Goal: Task Accomplishment & Management: Complete application form

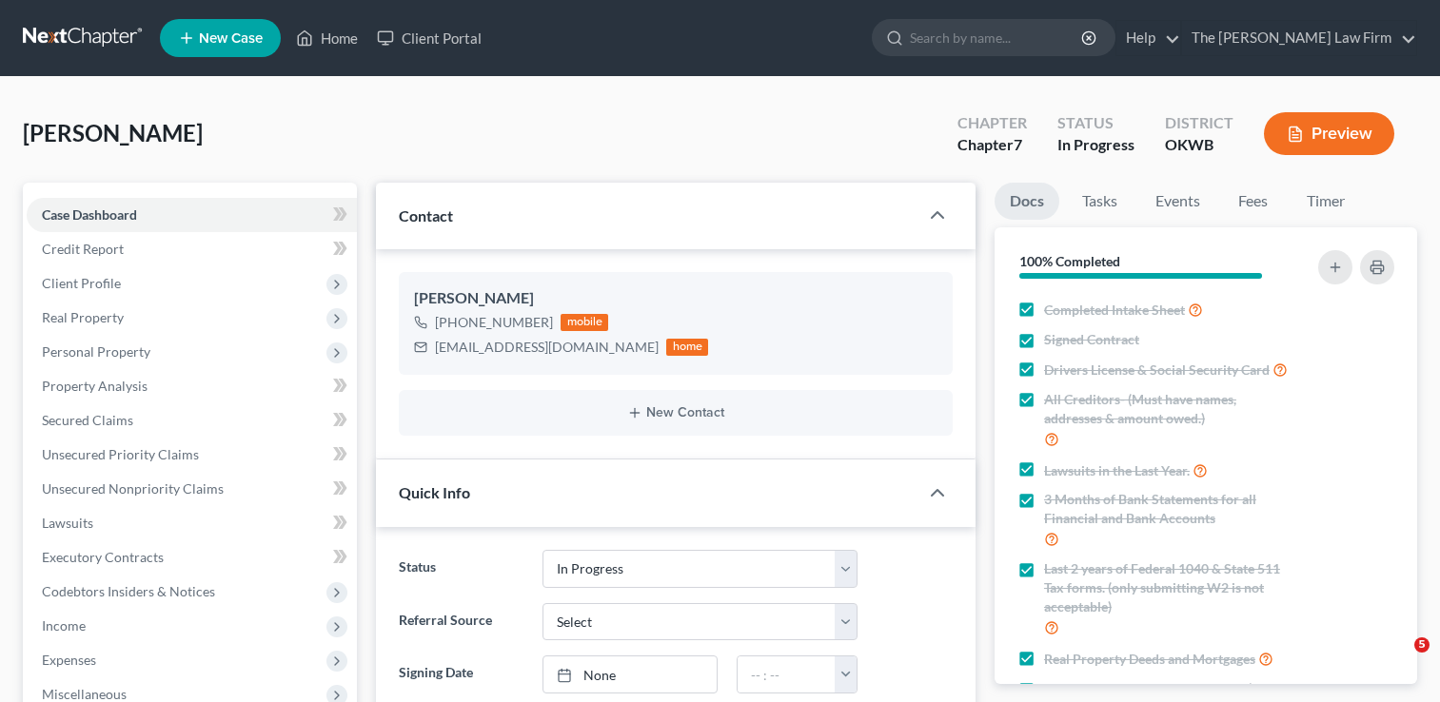
select select "4"
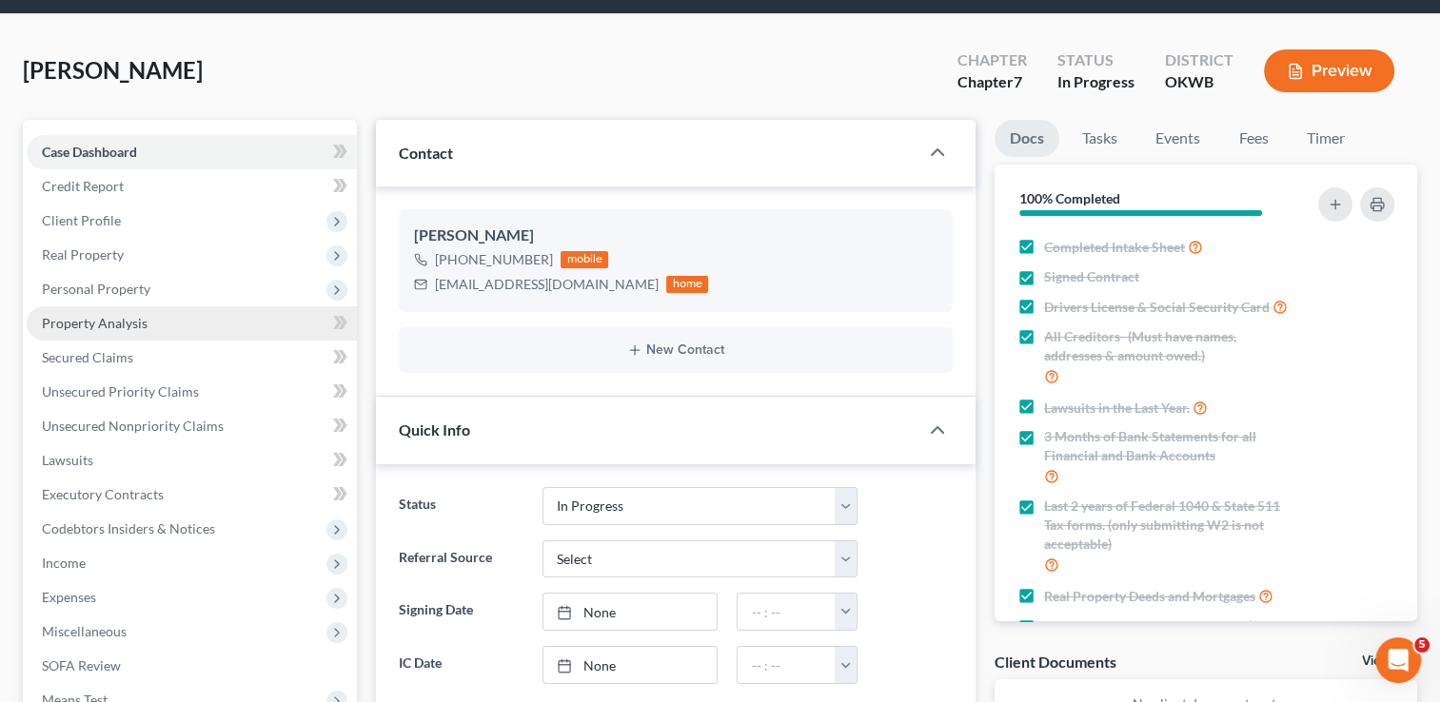
scroll to position [95, 0]
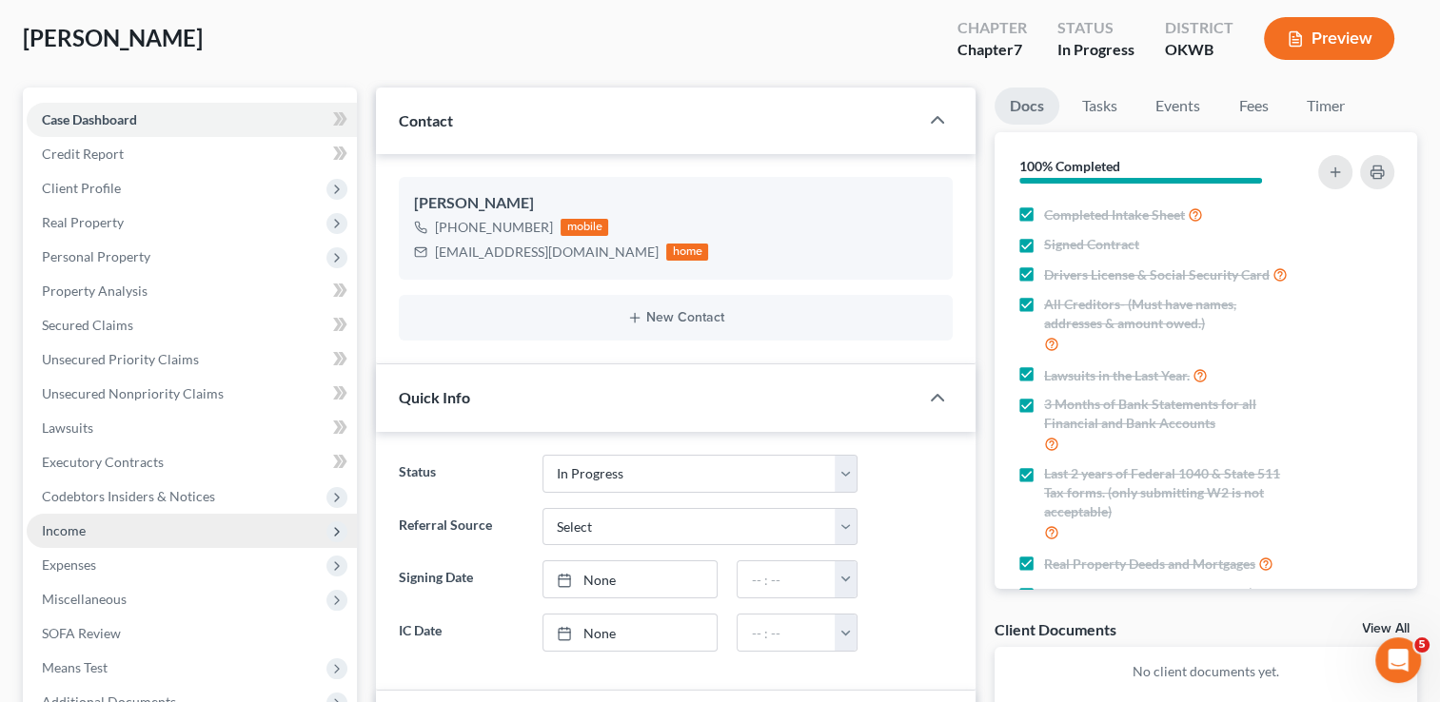
click at [69, 527] on span "Income" at bounding box center [64, 531] width 44 height 16
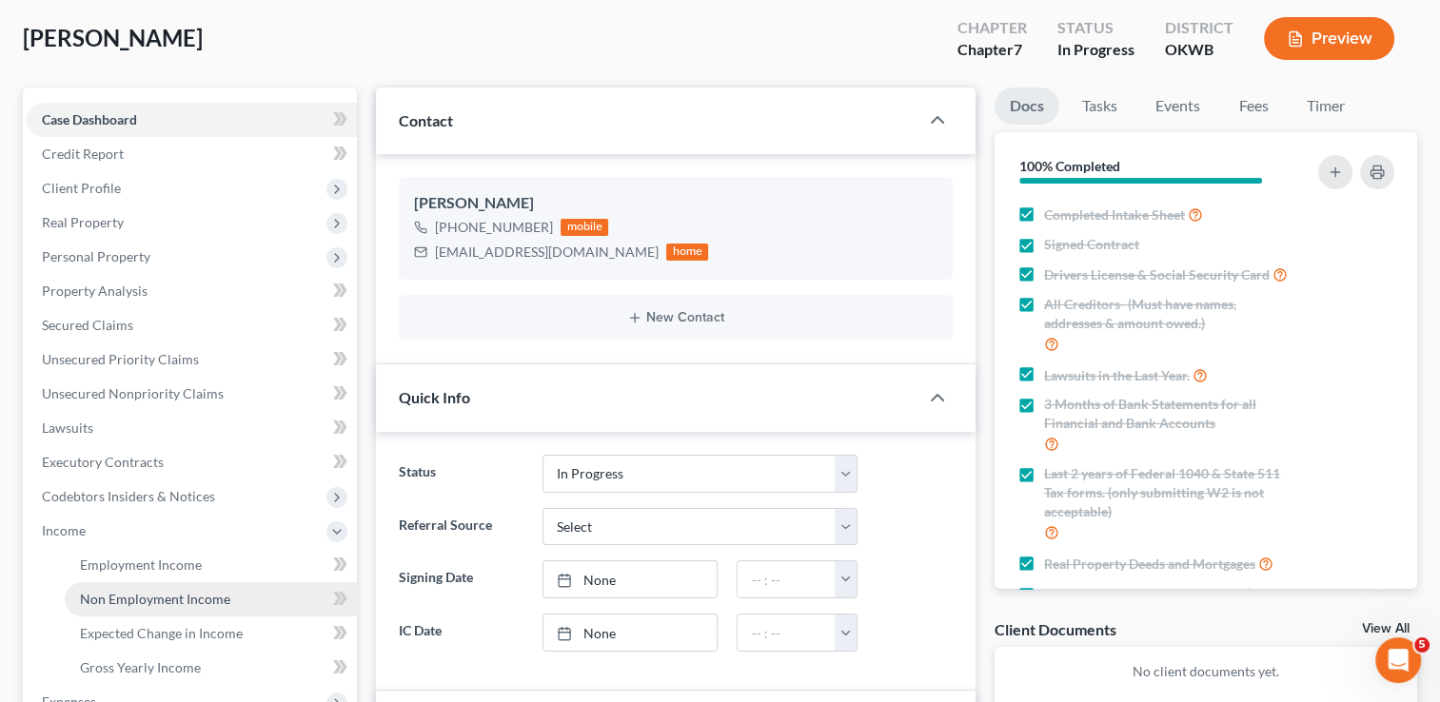
click at [164, 603] on span "Non Employment Income" at bounding box center [155, 599] width 150 height 16
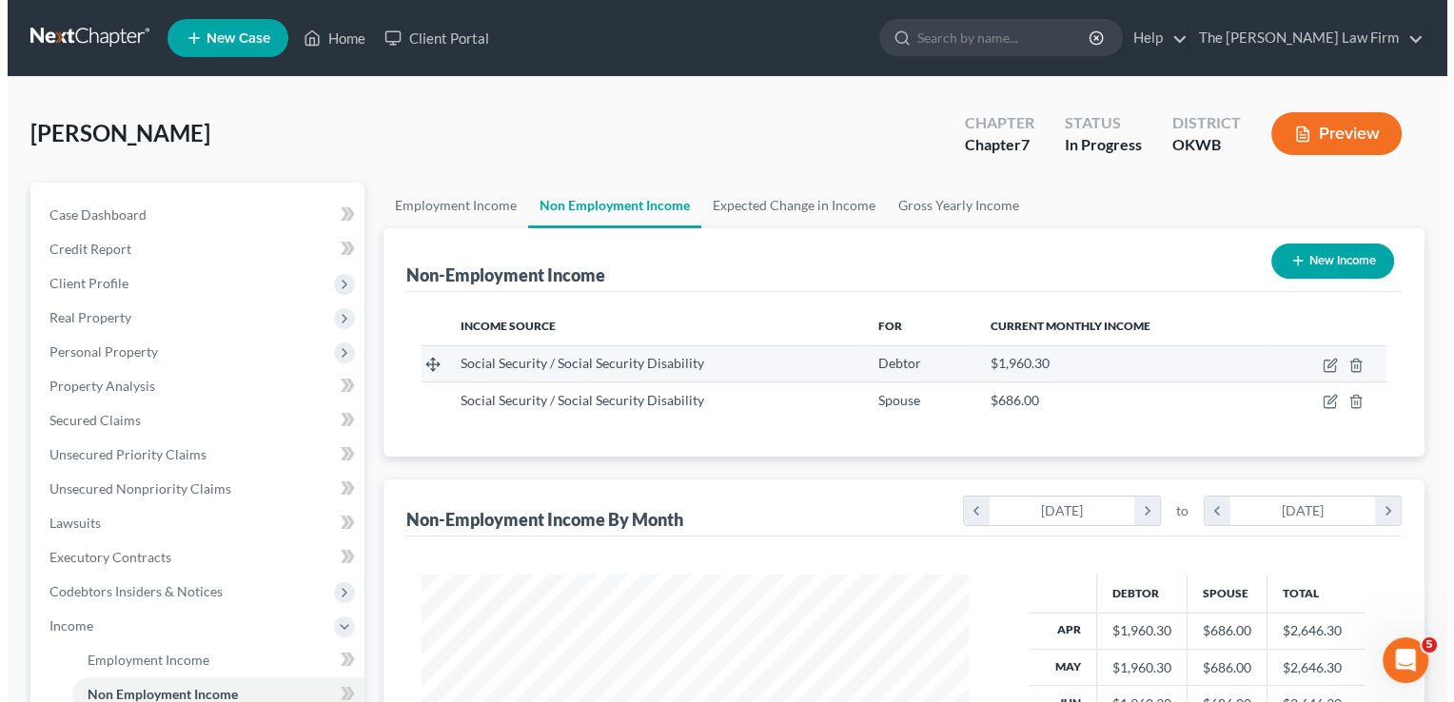
scroll to position [339, 585]
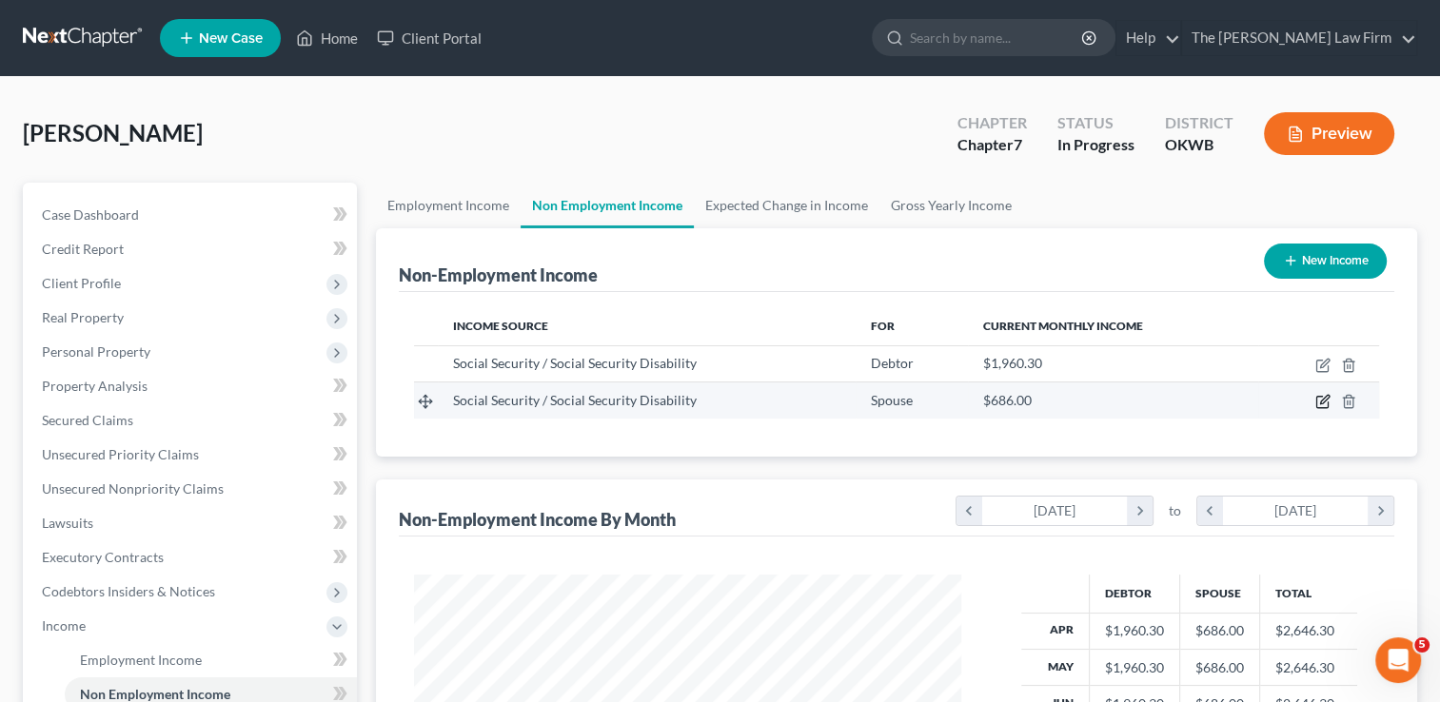
click at [1319, 397] on icon "button" at bounding box center [1322, 401] width 15 height 15
select select "4"
select select "0"
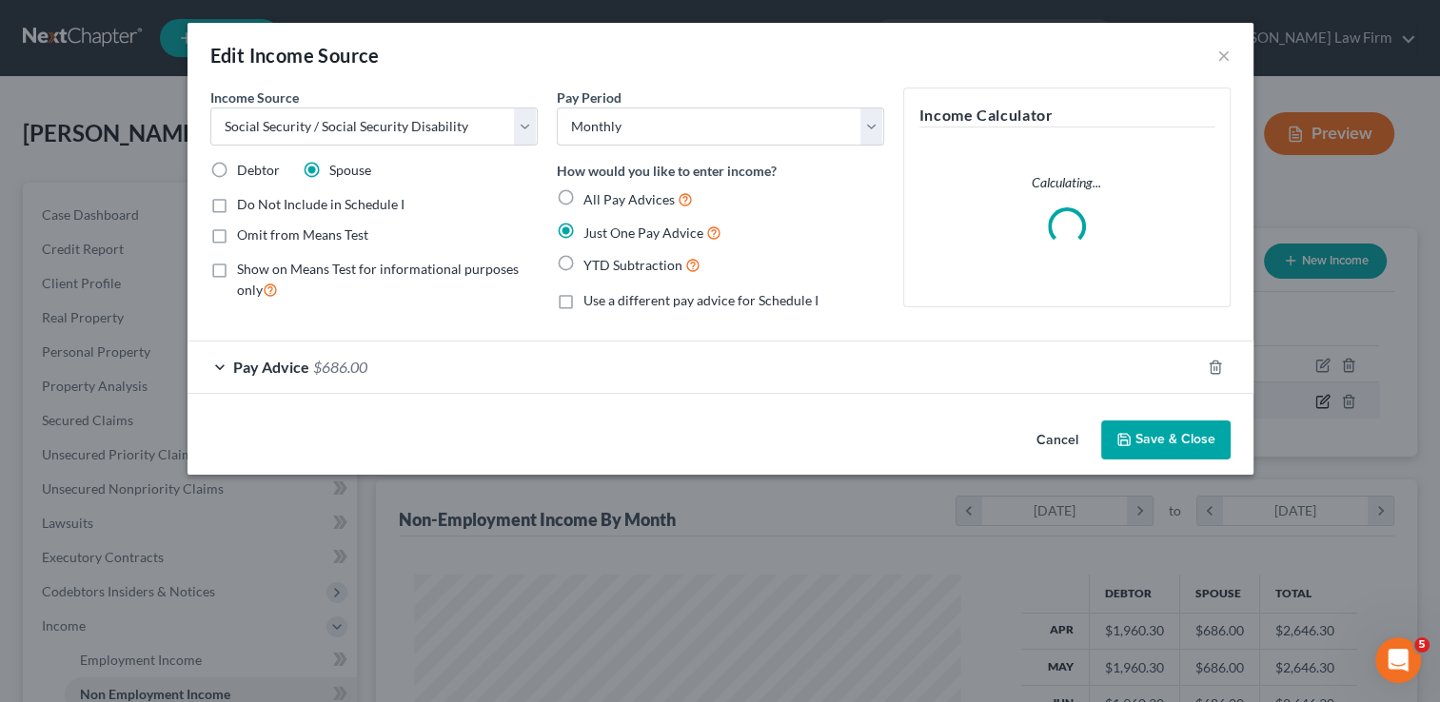
scroll to position [339, 590]
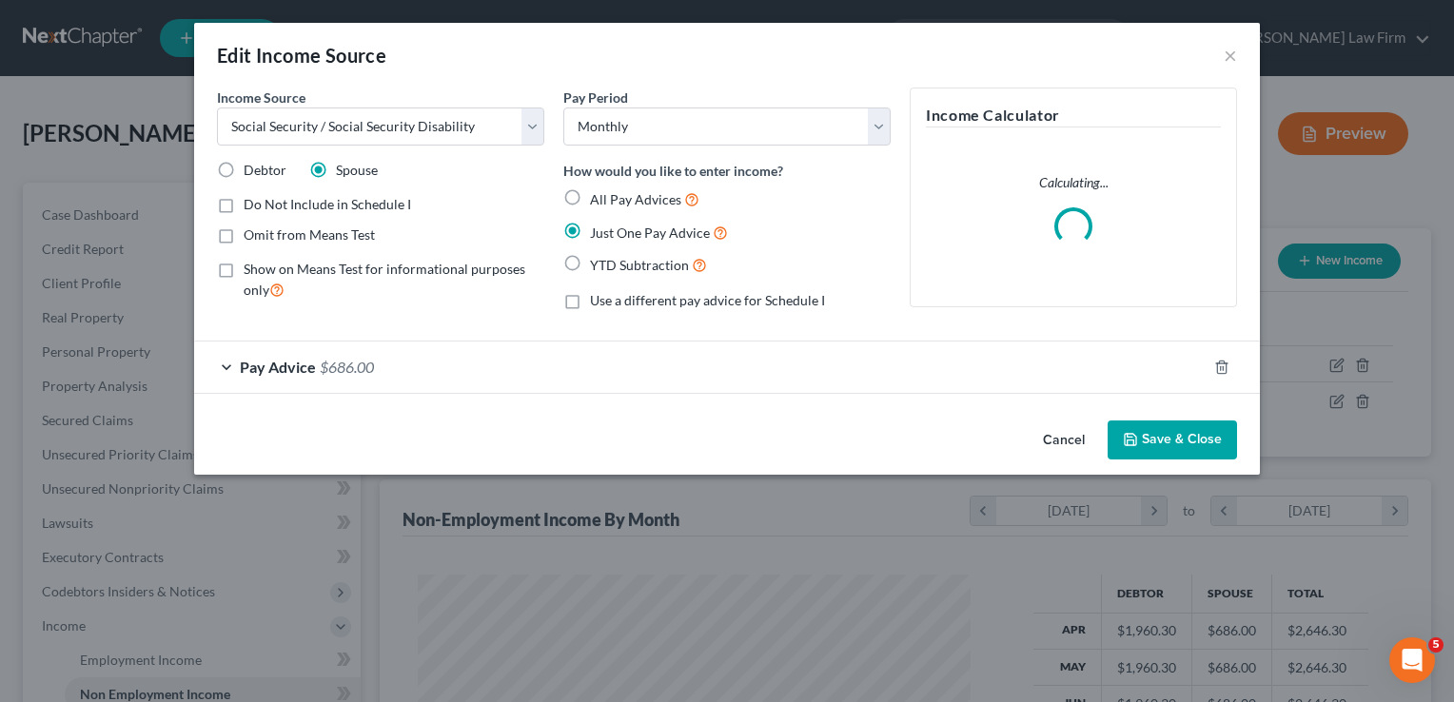
click at [351, 365] on span "$686.00" at bounding box center [347, 367] width 54 height 18
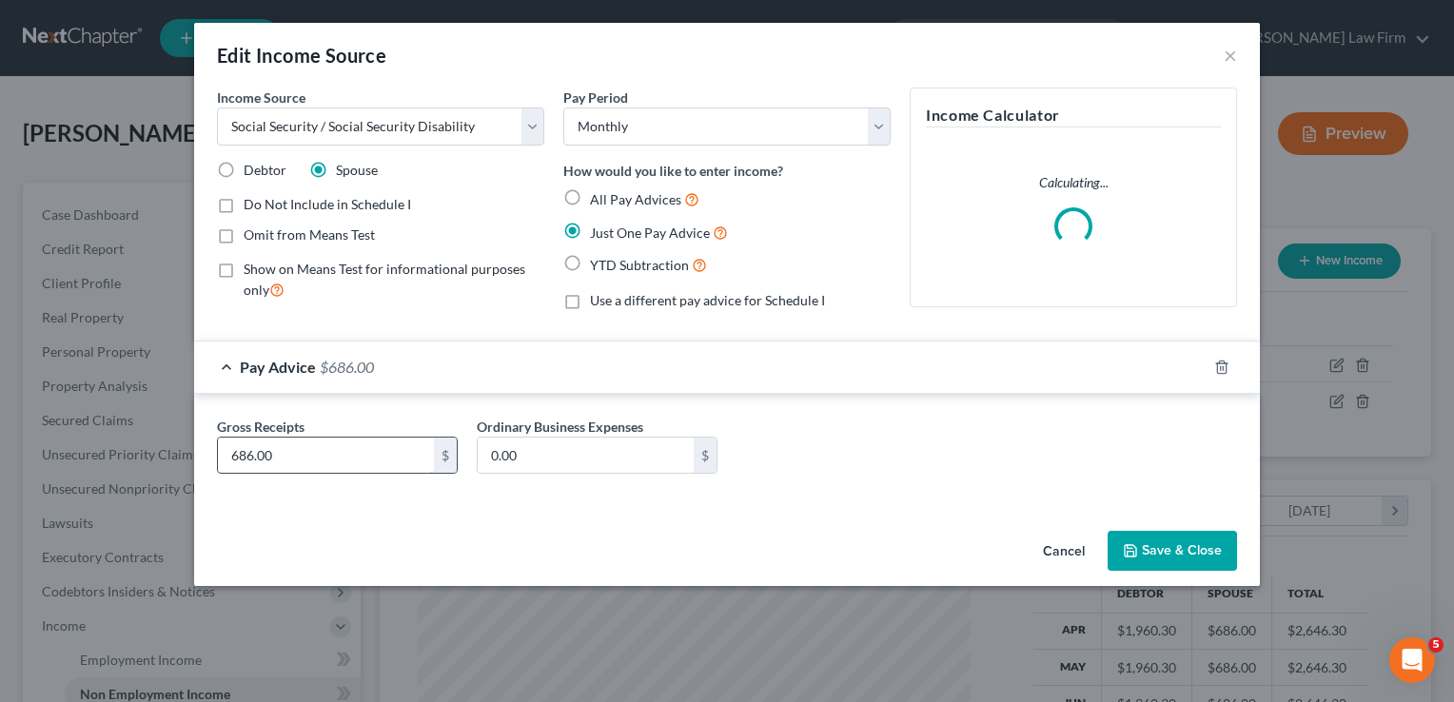
click at [306, 457] on input "686.00" at bounding box center [326, 456] width 216 height 36
type input "871"
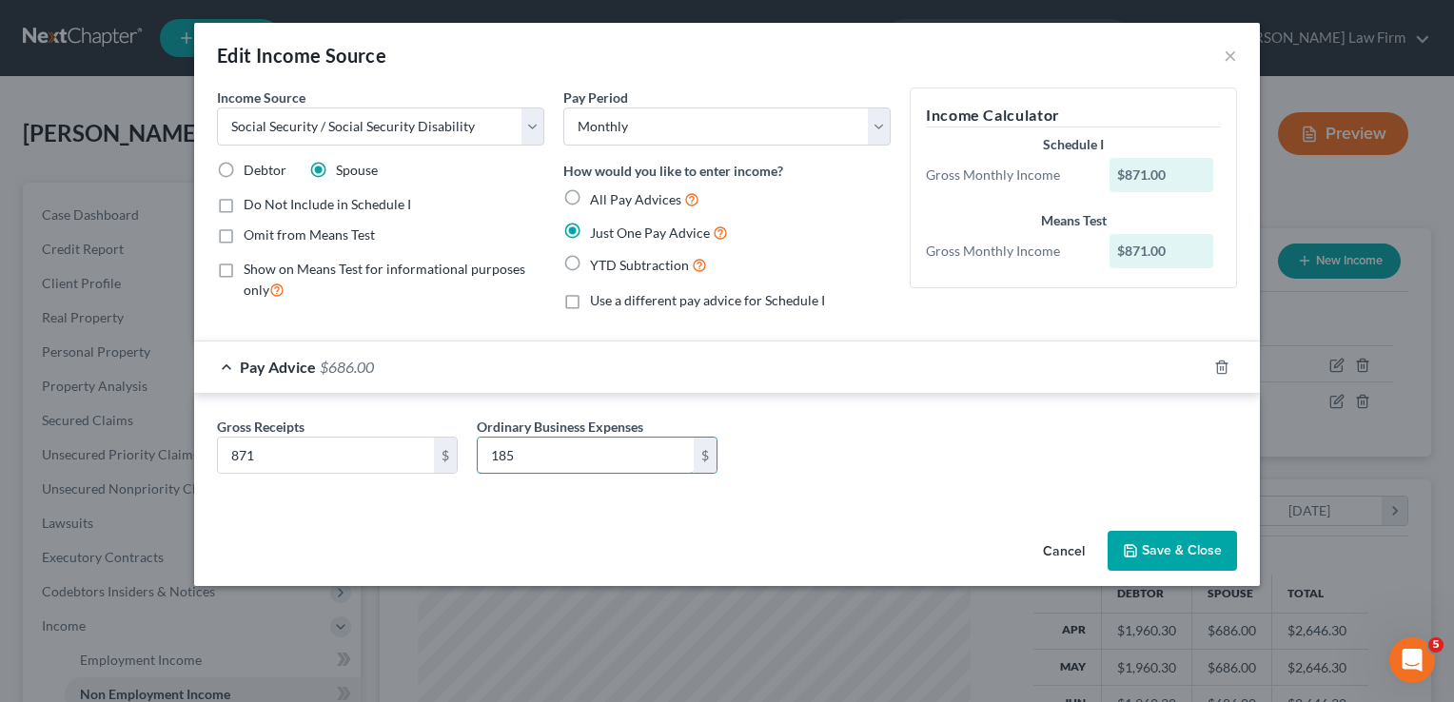
type input "185"
click at [968, 467] on div "Gross Receipts 871 $ Ordinary Business Expenses 185 $" at bounding box center [726, 453] width 1039 height 73
click at [1192, 556] on button "Save & Close" at bounding box center [1172, 551] width 129 height 40
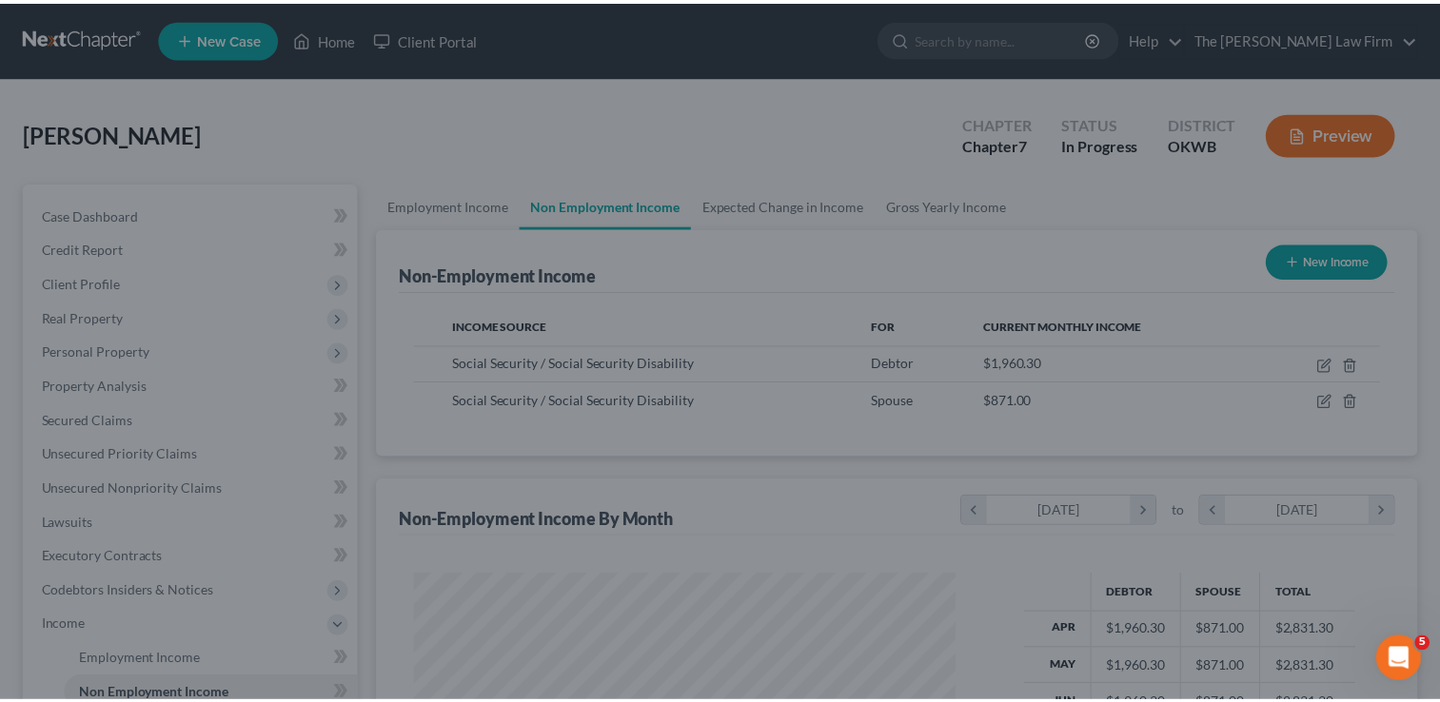
scroll to position [951417, 951171]
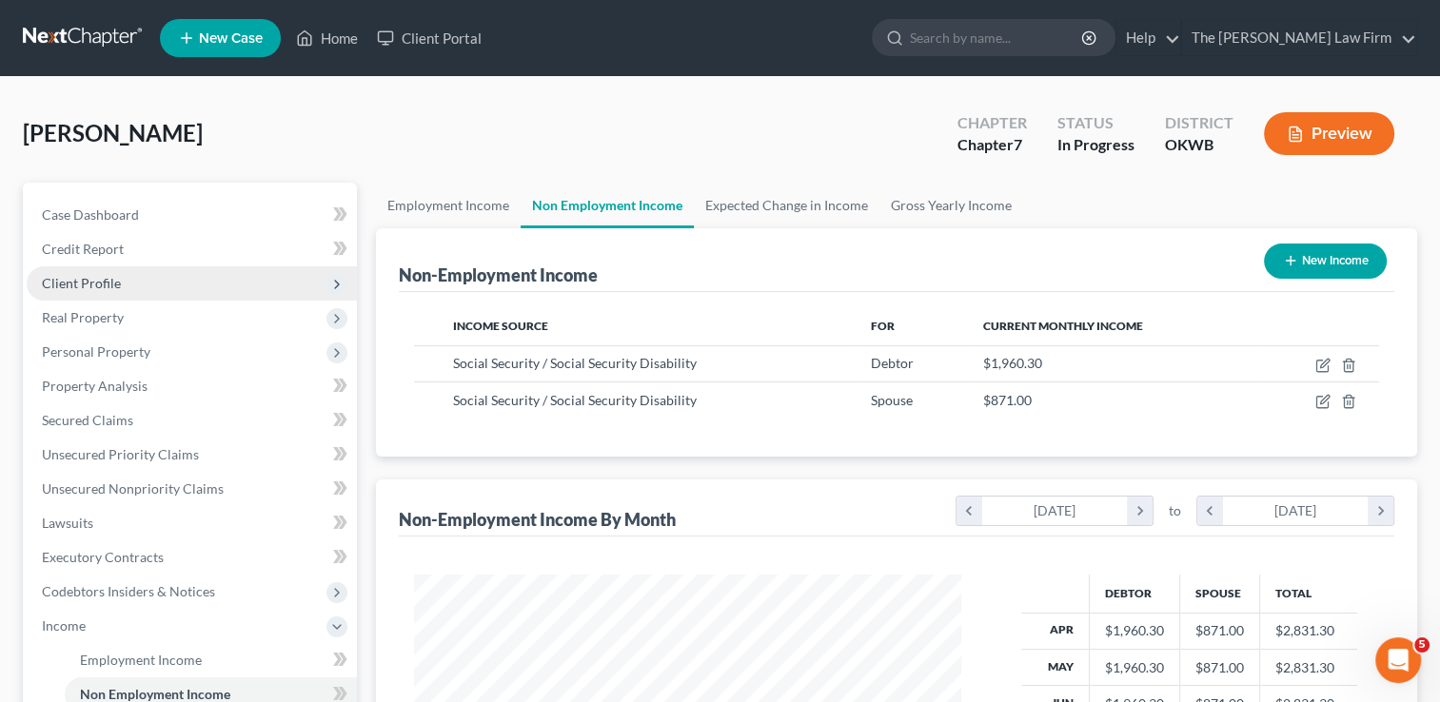
click at [107, 287] on span "Client Profile" at bounding box center [81, 283] width 79 height 16
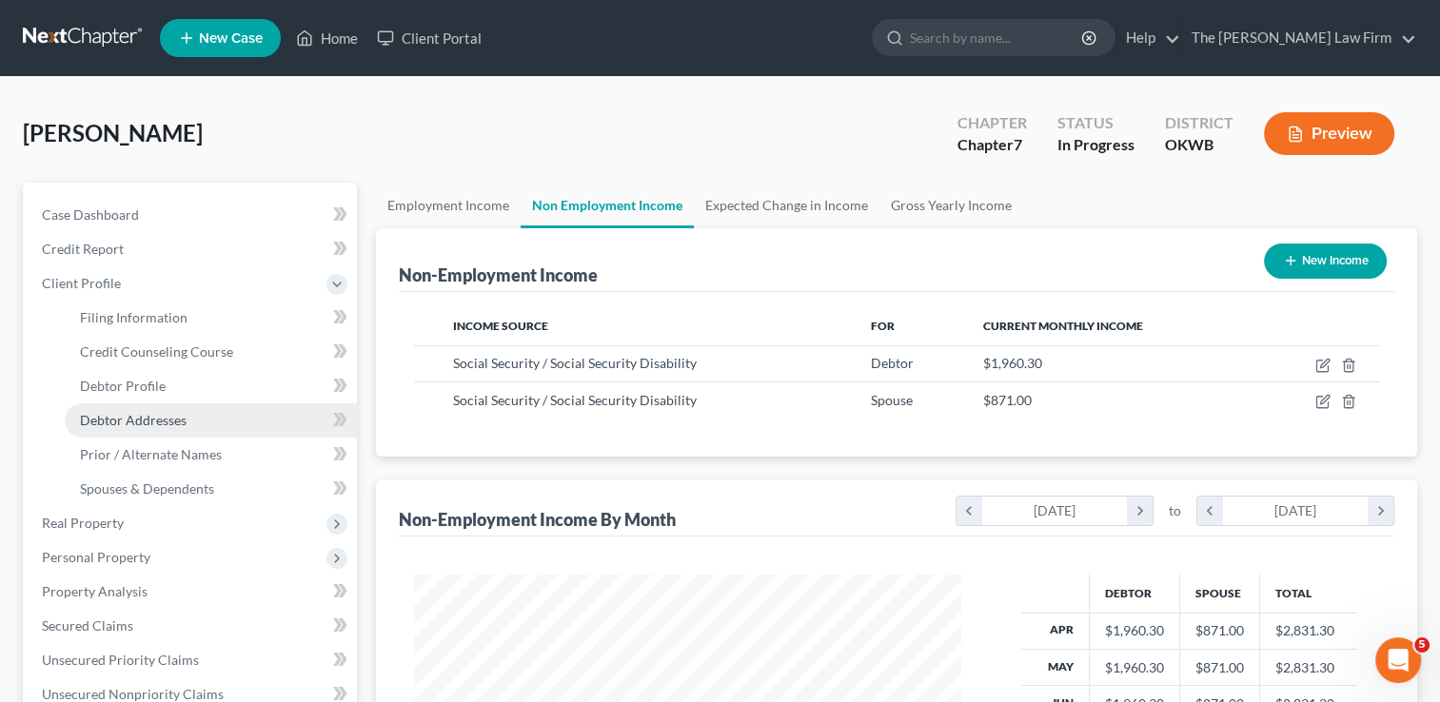
click at [134, 420] on span "Debtor Addresses" at bounding box center [133, 420] width 107 height 16
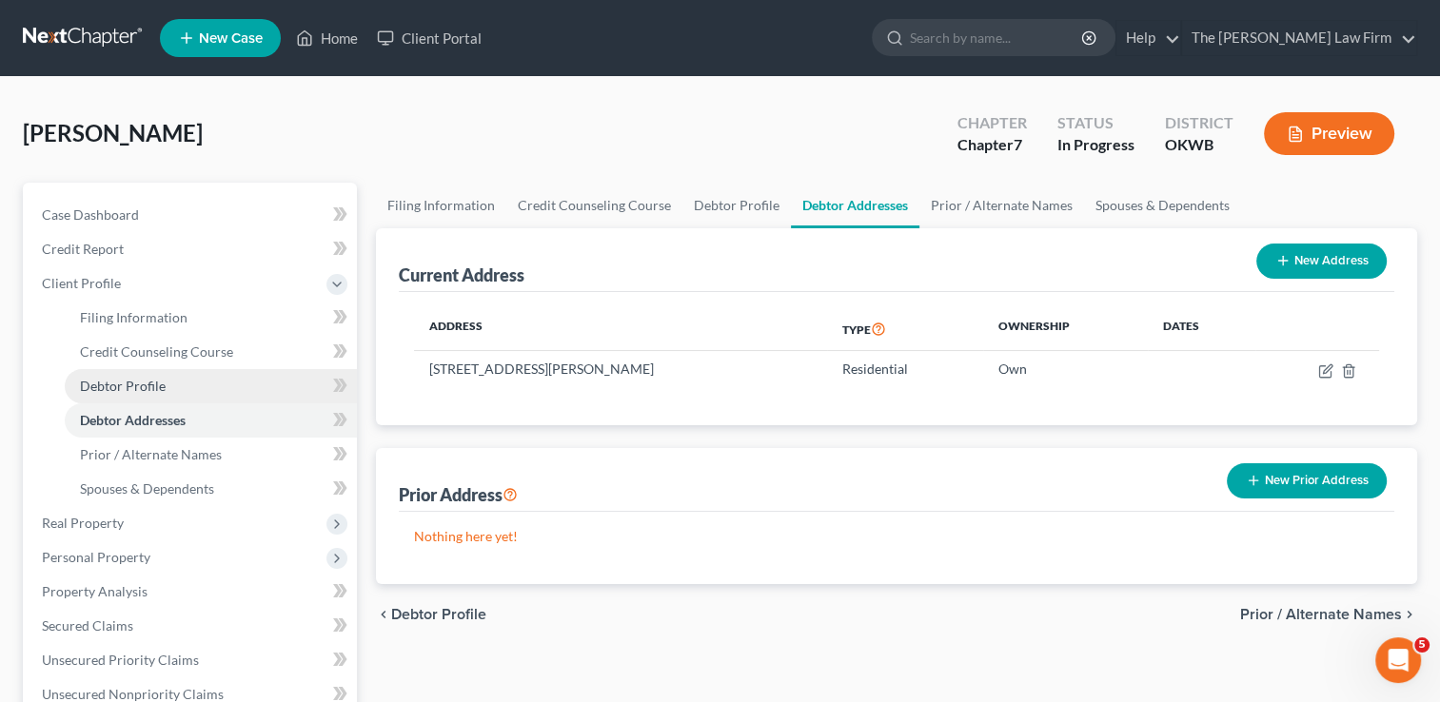
click at [134, 383] on span "Debtor Profile" at bounding box center [123, 386] width 86 height 16
select select "1"
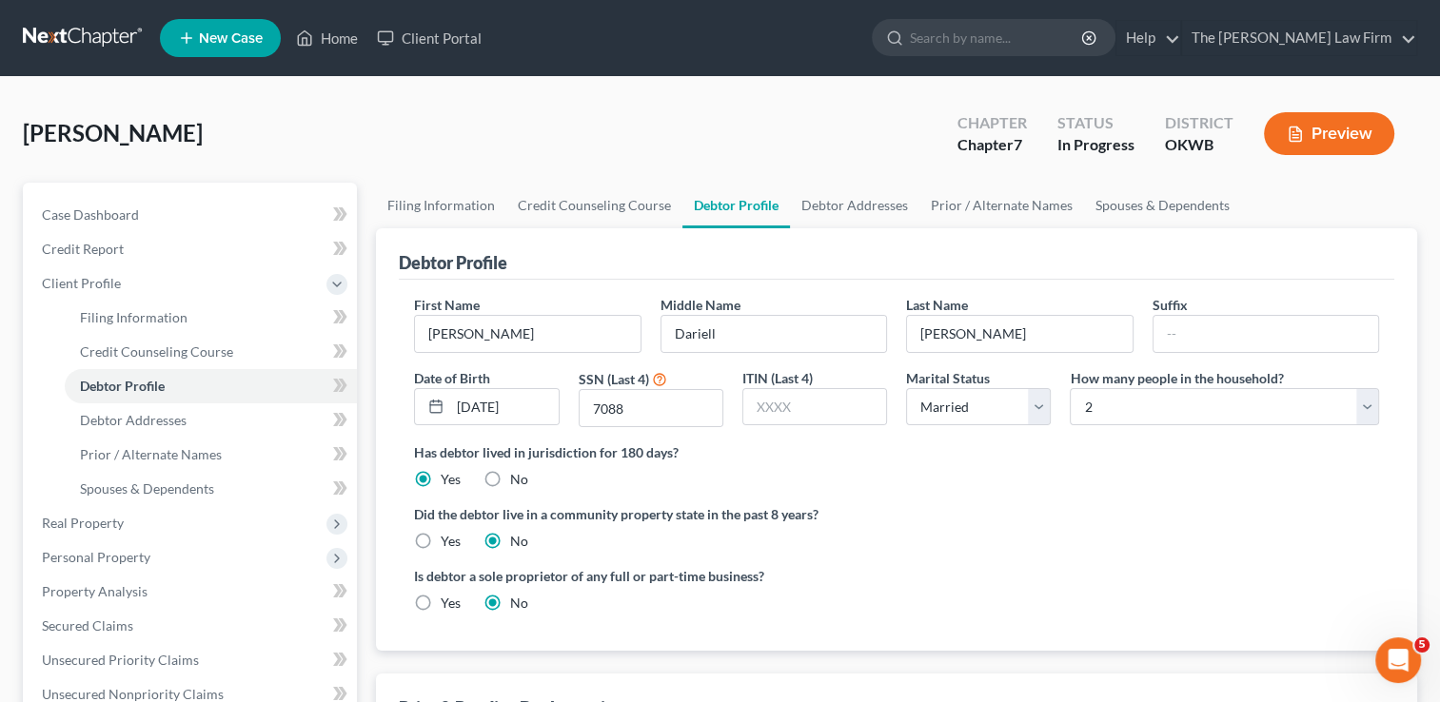
click at [441, 541] on label "Yes" at bounding box center [451, 541] width 20 height 19
click at [448, 541] on input "Yes" at bounding box center [454, 538] width 12 height 12
radio input "true"
radio input "false"
click at [169, 421] on span "Debtor Addresses" at bounding box center [133, 420] width 107 height 16
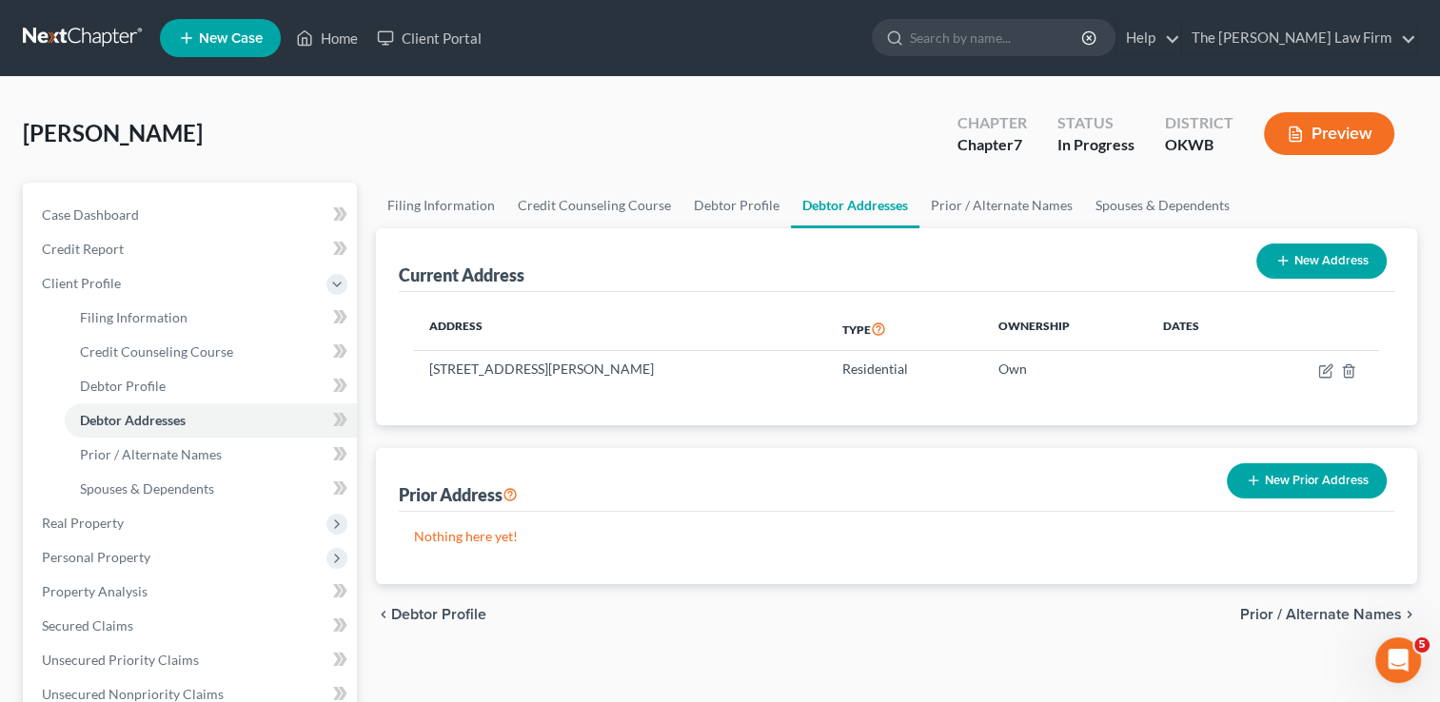
click at [1313, 478] on button "New Prior Address" at bounding box center [1307, 481] width 160 height 35
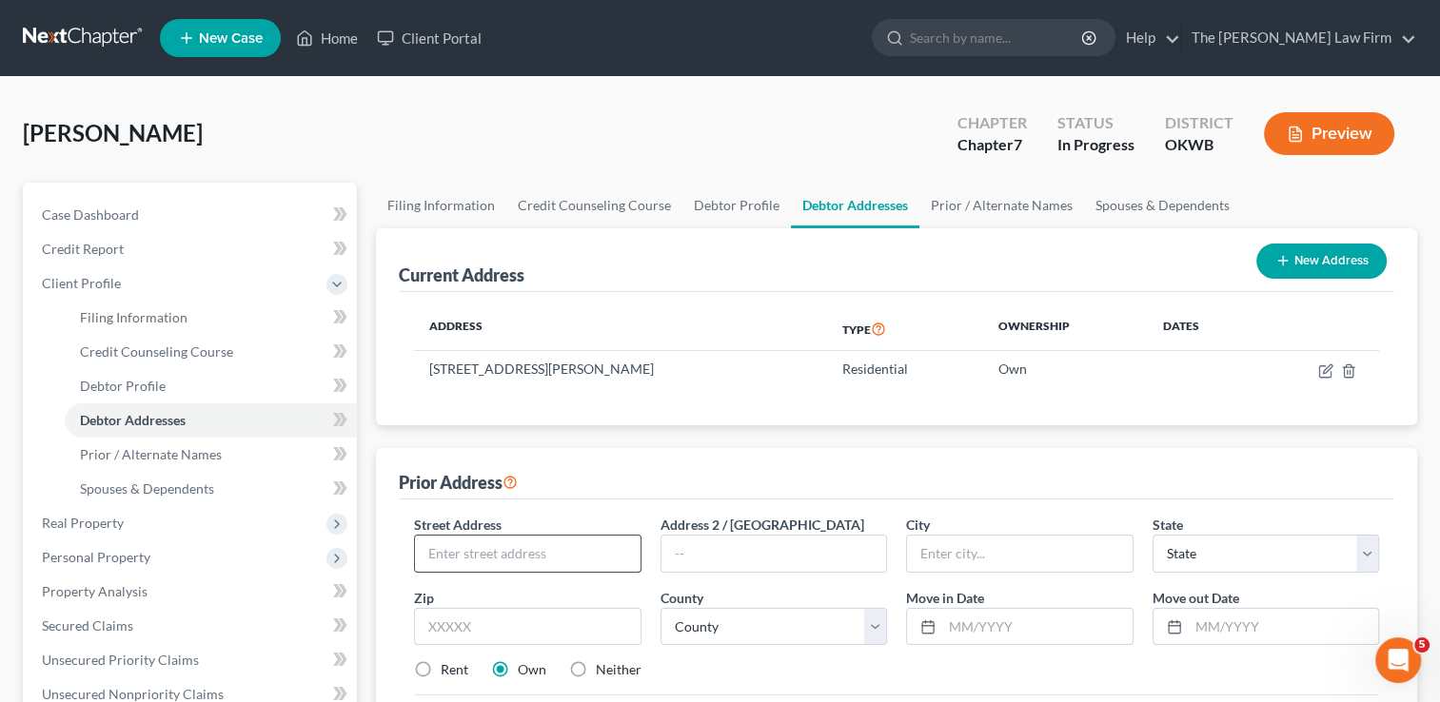
click at [511, 551] on input "text" at bounding box center [527, 554] width 225 height 36
click at [830, 470] on div "Prior Address" at bounding box center [897, 473] width 996 height 51
drag, startPoint x: 490, startPoint y: 552, endPoint x: 510, endPoint y: 551, distance: 20.0
click at [490, 552] on input "text" at bounding box center [527, 554] width 225 height 36
type input "[STREET_ADDRESS]"
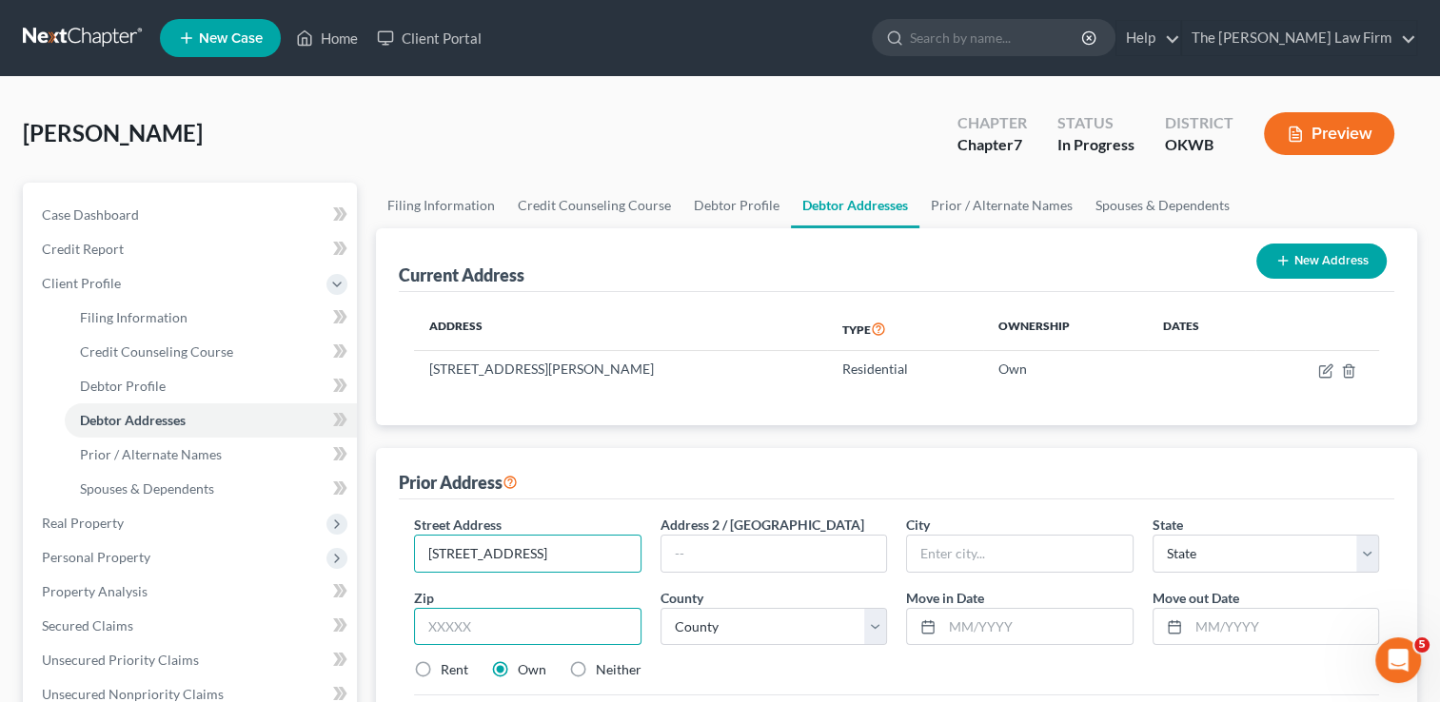
click at [521, 627] on input "text" at bounding box center [527, 627] width 227 height 38
type input "87029"
click at [663, 448] on div "Prior Address" at bounding box center [897, 473] width 996 height 51
type input "Lindrith"
select select "34"
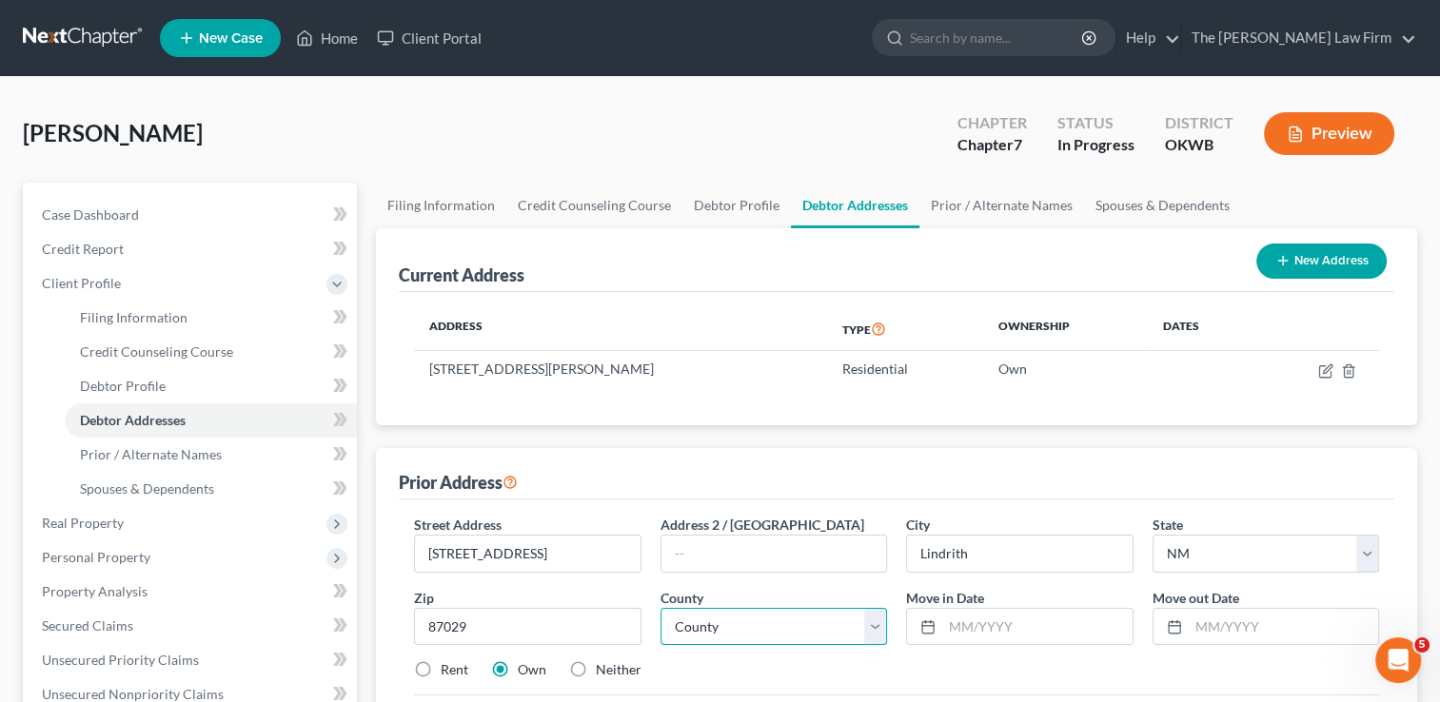
click at [875, 627] on select "County [GEOGRAPHIC_DATA] [GEOGRAPHIC_DATA] [GEOGRAPHIC_DATA] [GEOGRAPHIC_DATA] …" at bounding box center [774, 627] width 227 height 38
select select "21"
click at [661, 608] on select "County [GEOGRAPHIC_DATA] [GEOGRAPHIC_DATA] [GEOGRAPHIC_DATA] [GEOGRAPHIC_DATA] …" at bounding box center [774, 627] width 227 height 38
click at [994, 622] on input "text" at bounding box center [1036, 627] width 189 height 36
type input "[DATE]"
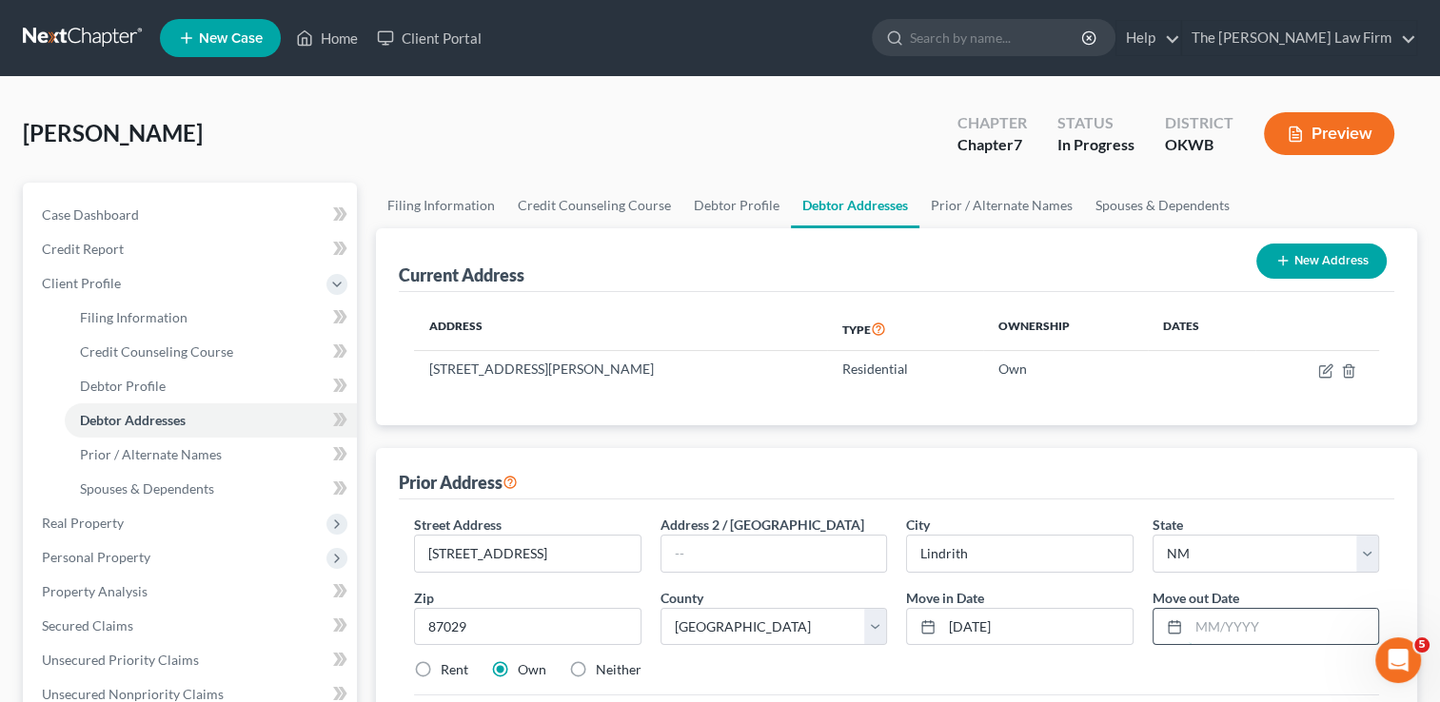
click at [1241, 628] on input "text" at bounding box center [1283, 627] width 189 height 36
type input "[DATE]"
click at [1124, 661] on div "Rent Own Neither" at bounding box center [896, 670] width 984 height 19
click at [441, 668] on label "Rent" at bounding box center [455, 670] width 28 height 19
click at [448, 668] on input "Rent" at bounding box center [454, 667] width 12 height 12
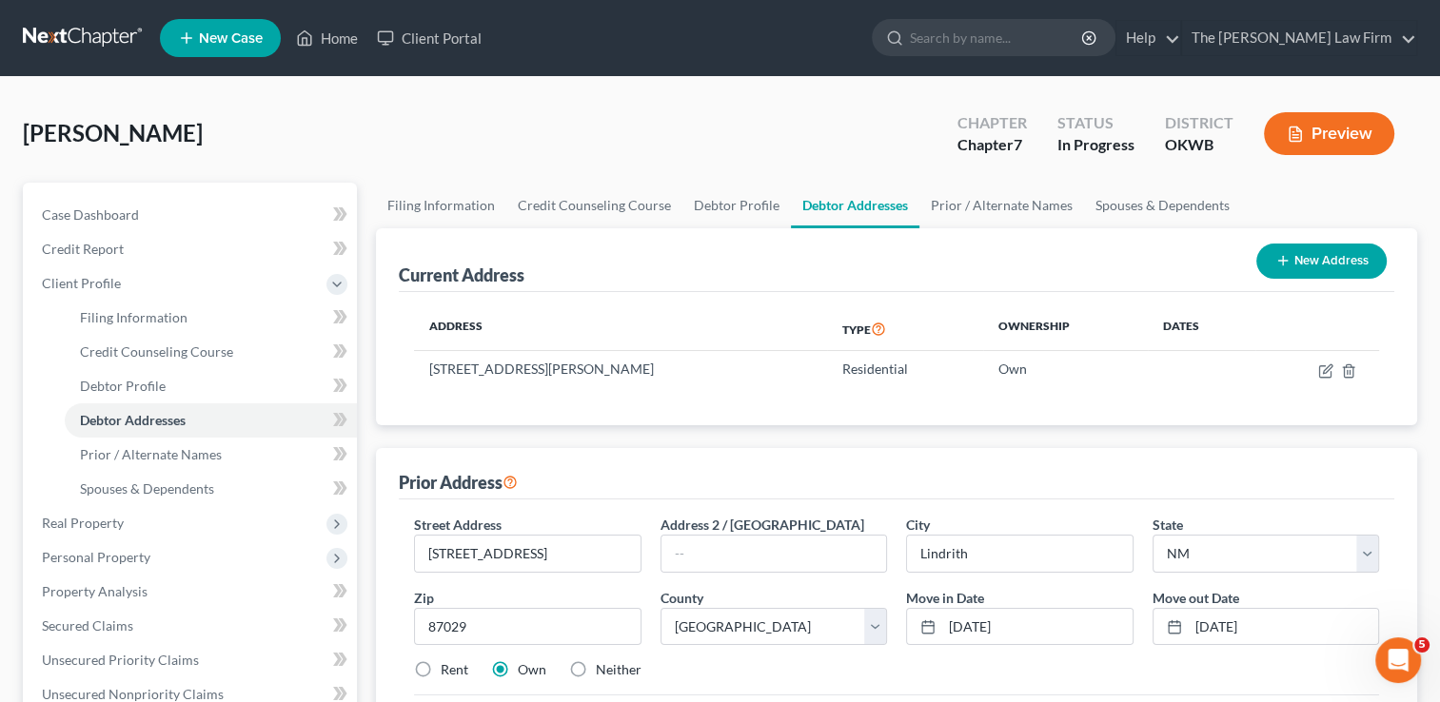
radio input "true"
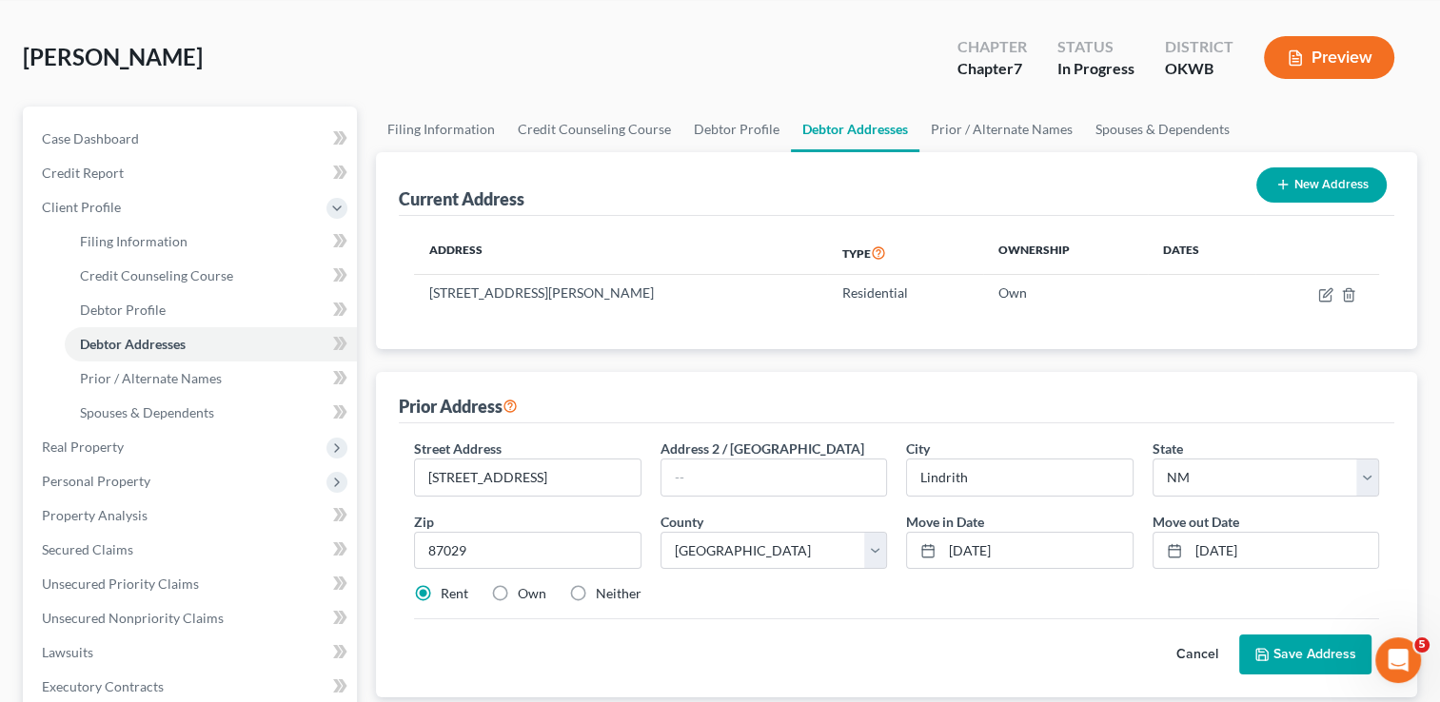
scroll to position [190, 0]
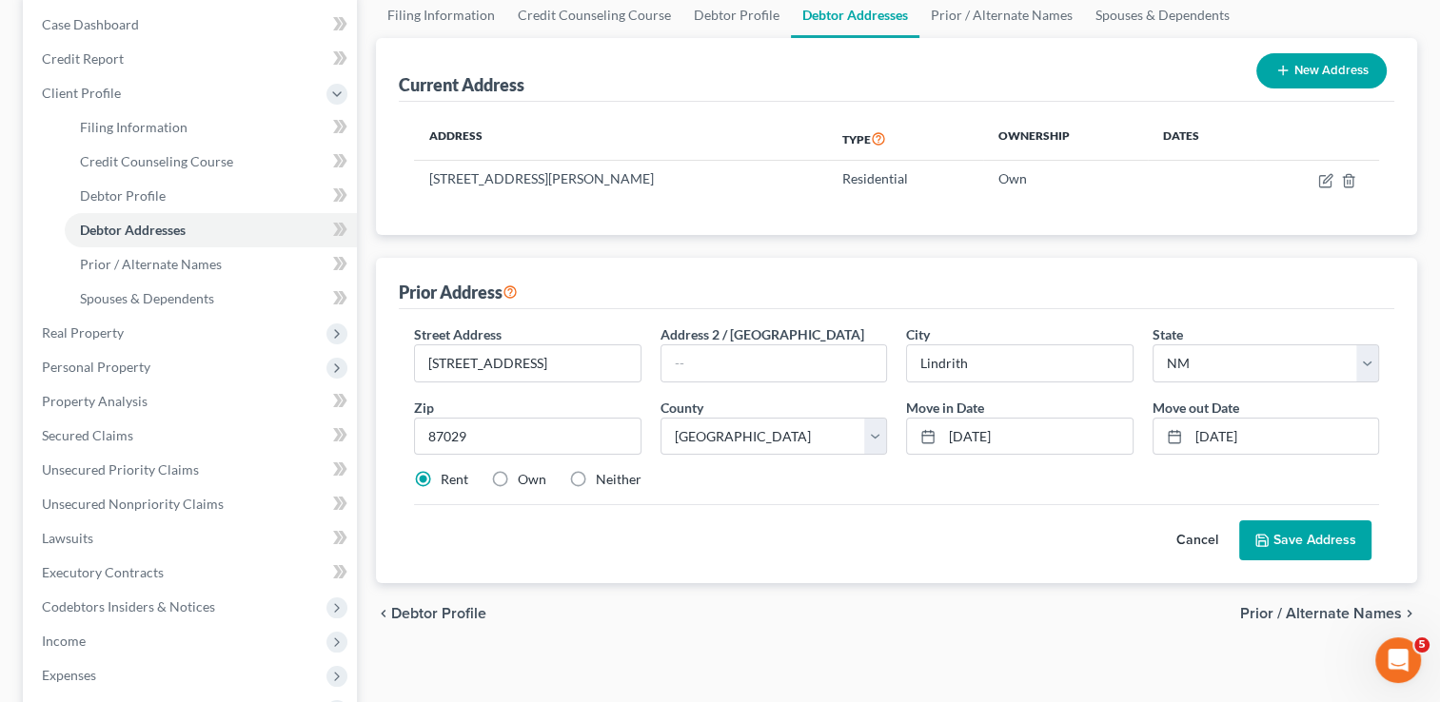
click at [1298, 534] on button "Save Address" at bounding box center [1305, 541] width 132 height 40
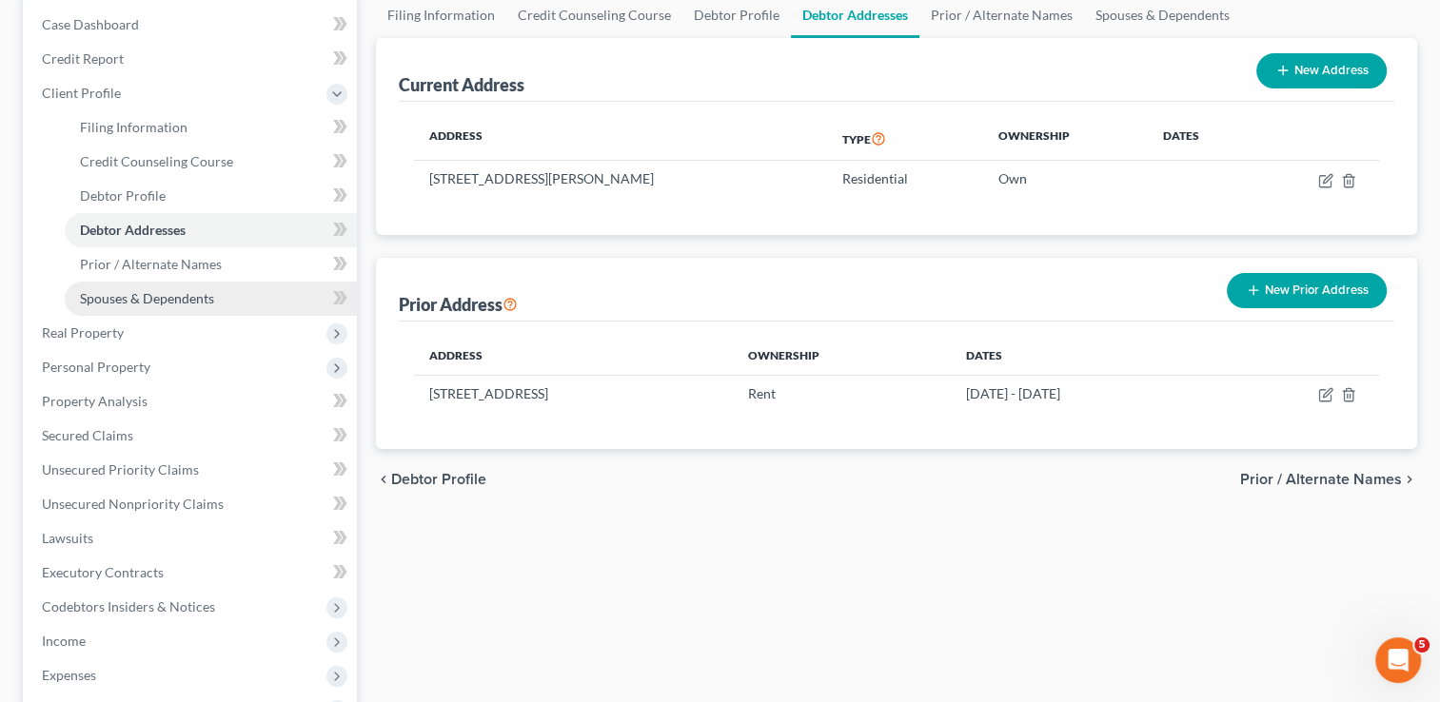
click at [175, 304] on span "Spouses & Dependents" at bounding box center [147, 298] width 134 height 16
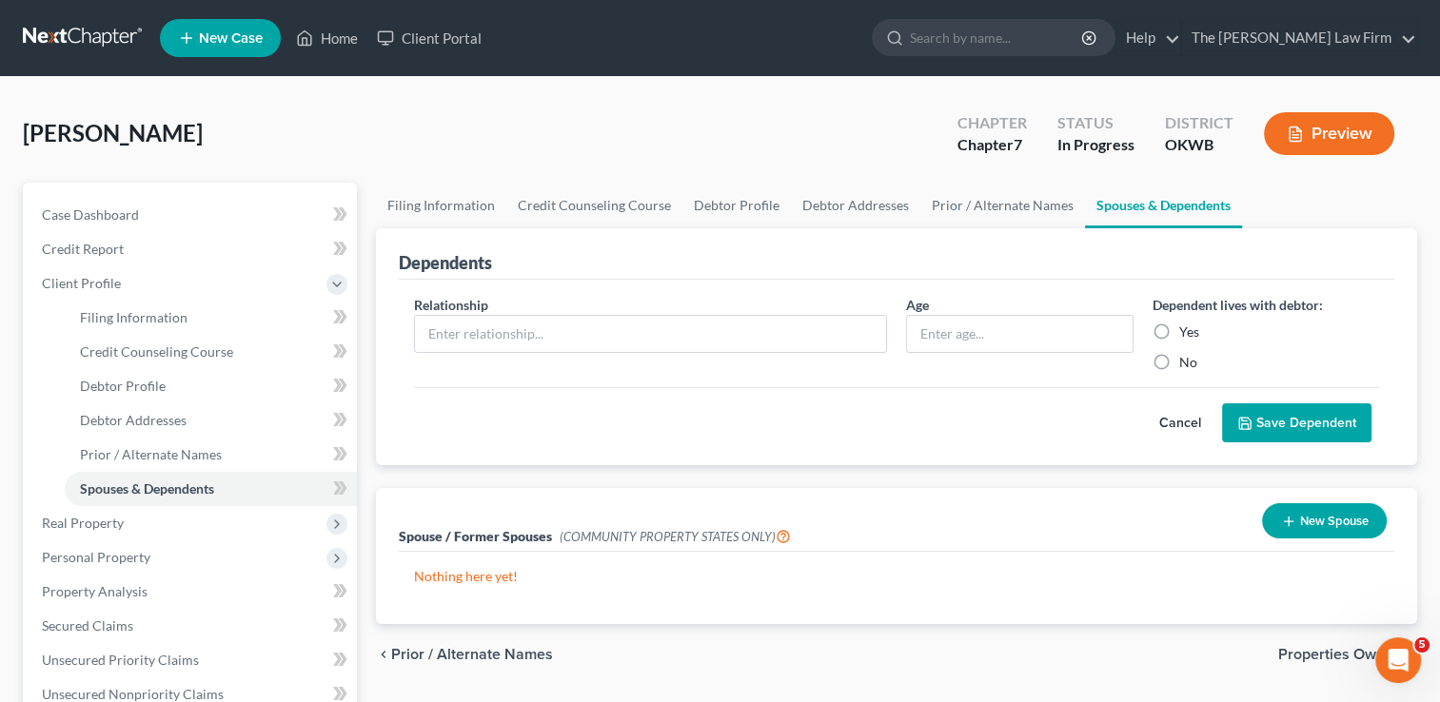
click at [1333, 523] on button "New Spouse" at bounding box center [1324, 520] width 125 height 35
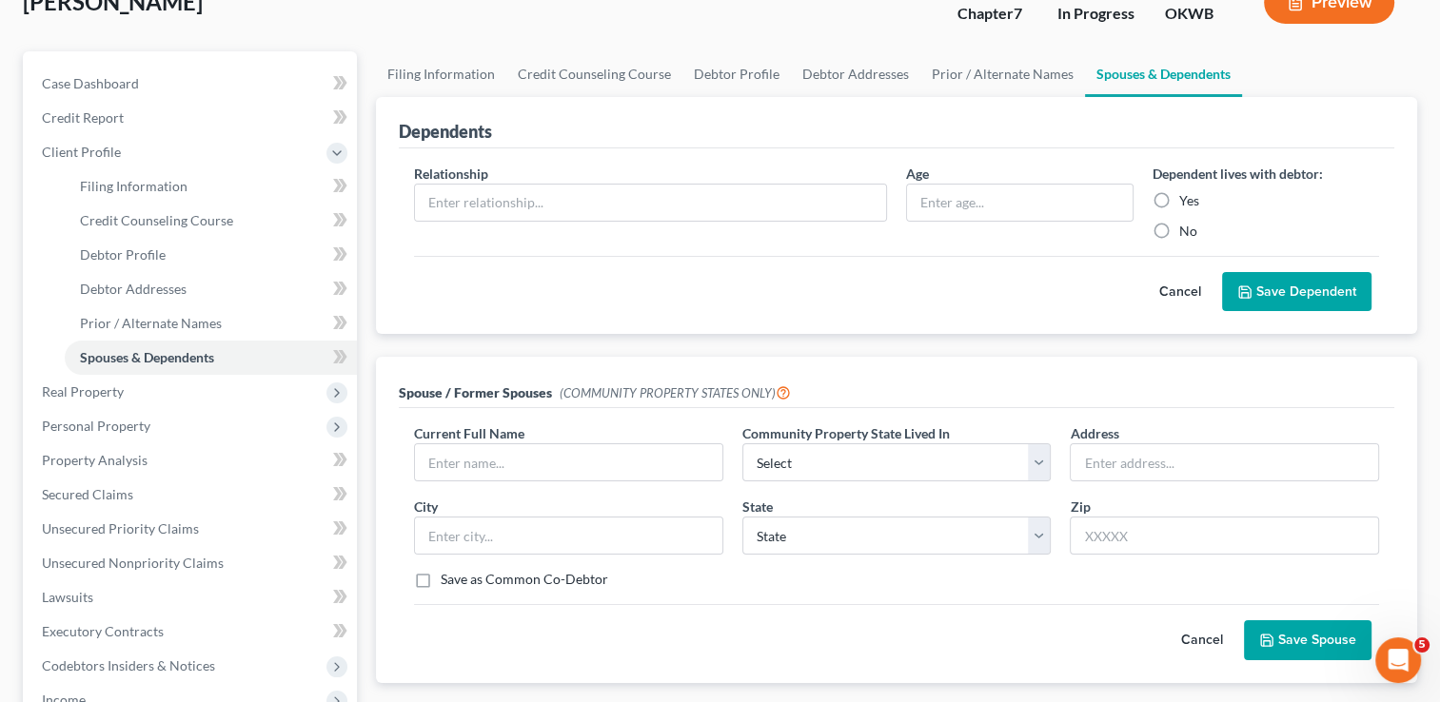
scroll to position [190, 0]
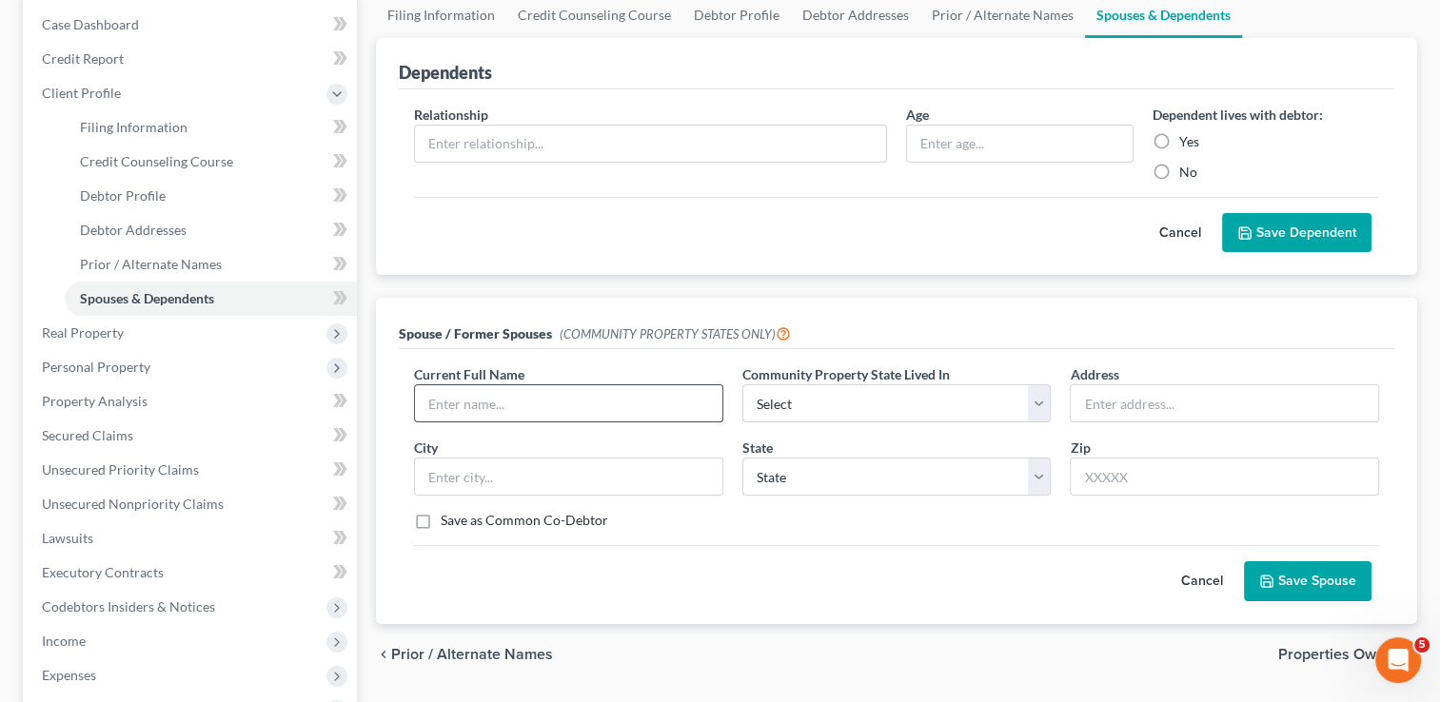
click at [534, 403] on input "text" at bounding box center [568, 403] width 307 height 36
type input "[PERSON_NAME]"
click at [852, 405] on select "Select AZ CA GU ID LA NV NM PR [GEOGRAPHIC_DATA] [GEOGRAPHIC_DATA] [GEOGRAPHIC_…" at bounding box center [896, 404] width 309 height 38
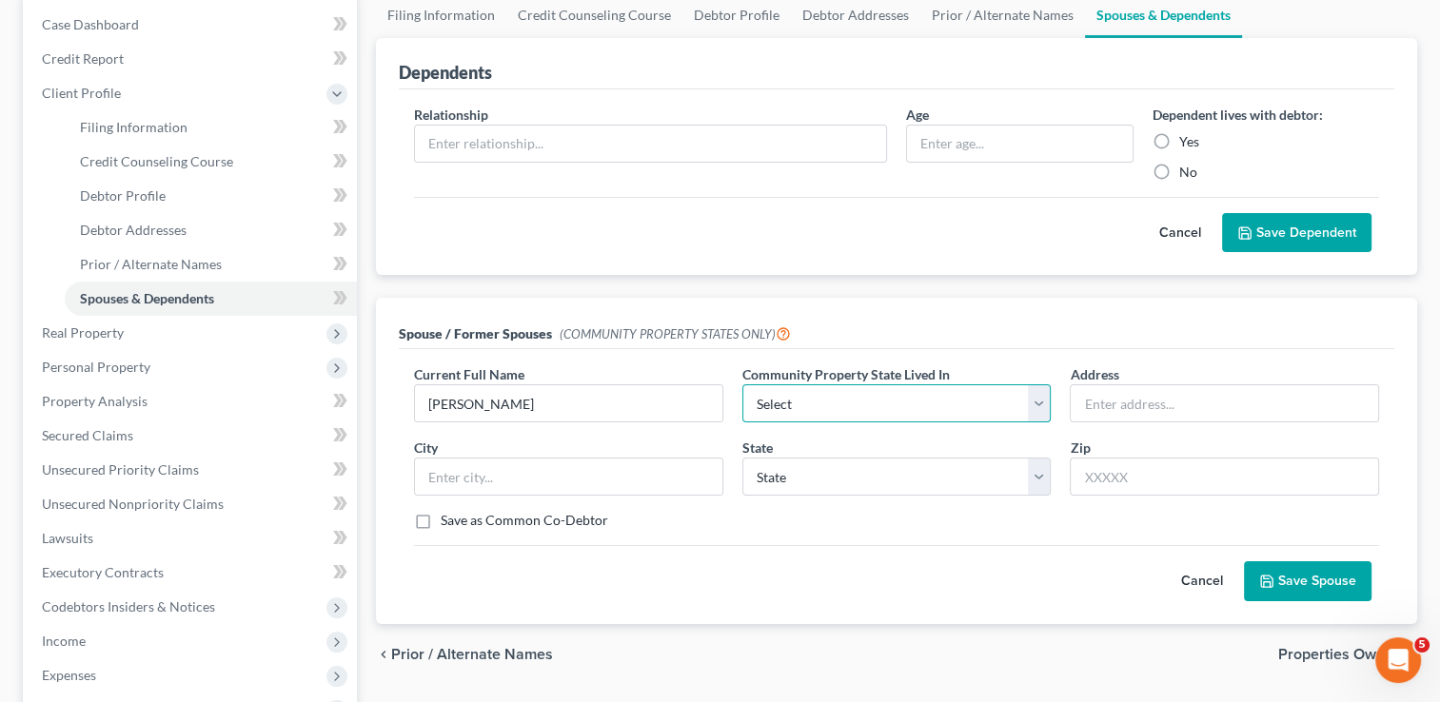
select select "6"
click at [742, 385] on select "Select AZ CA GU ID LA NV NM PR [GEOGRAPHIC_DATA] [GEOGRAPHIC_DATA] [GEOGRAPHIC_…" at bounding box center [896, 404] width 309 height 38
click at [713, 547] on div "Cancel Save Spouse" at bounding box center [896, 573] width 965 height 56
click at [1325, 563] on button "Save Spouse" at bounding box center [1308, 582] width 128 height 40
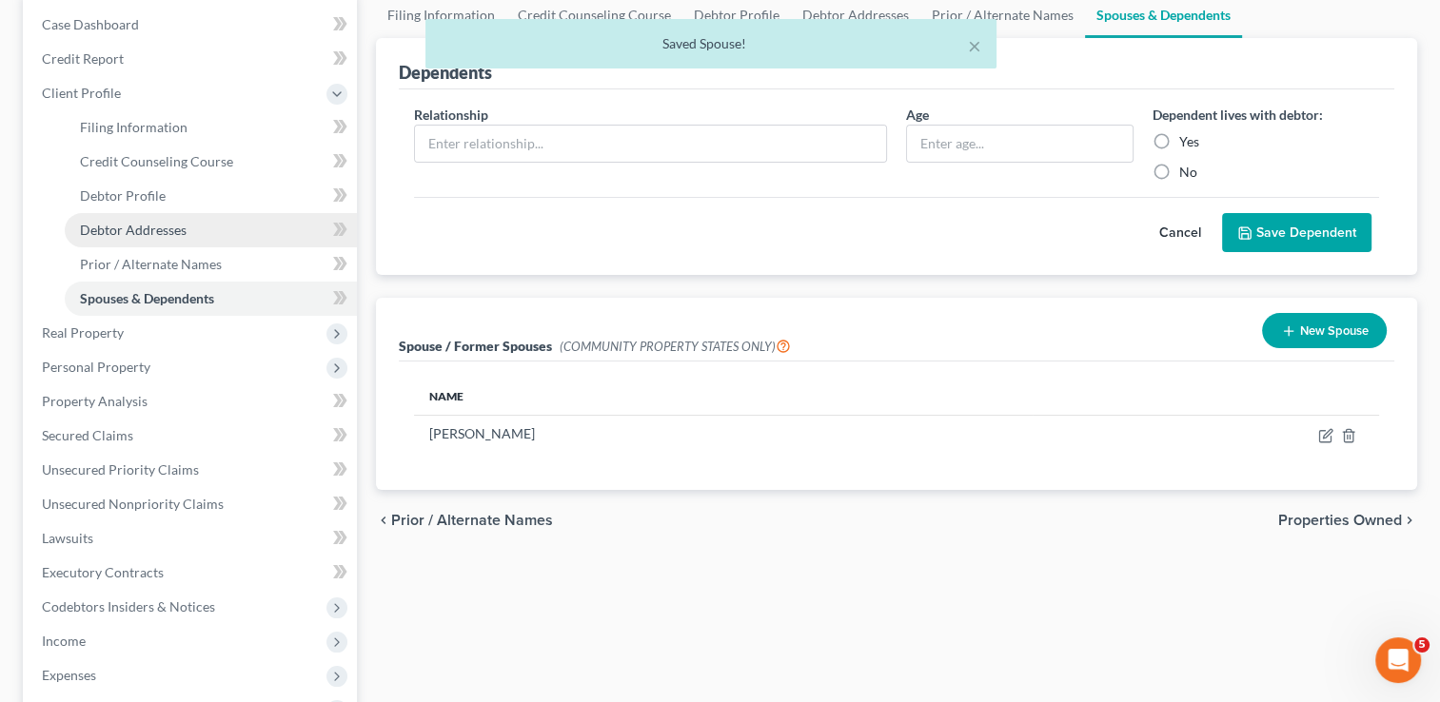
click at [140, 226] on span "Debtor Addresses" at bounding box center [133, 230] width 107 height 16
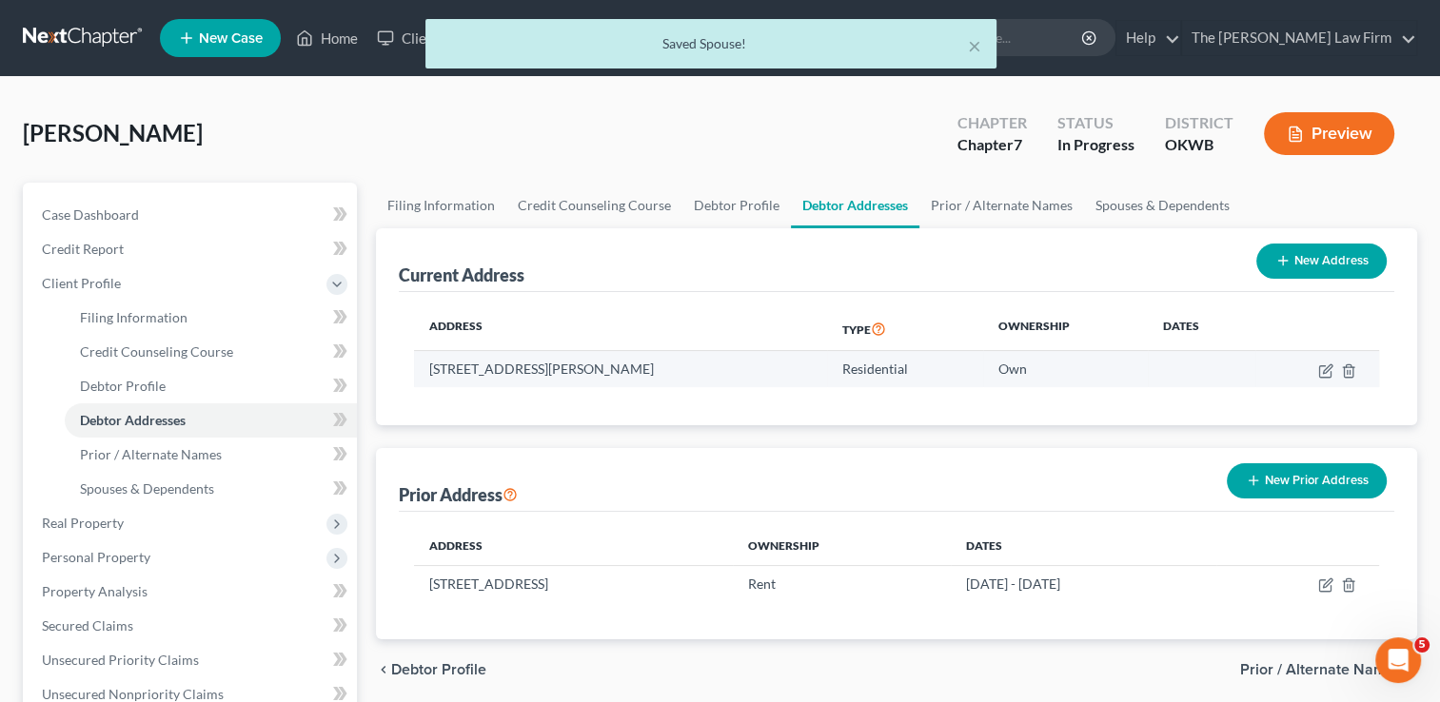
drag, startPoint x: 427, startPoint y: 367, endPoint x: 674, endPoint y: 375, distance: 246.6
click at [674, 375] on td "[STREET_ADDRESS][PERSON_NAME]" at bounding box center [620, 369] width 413 height 36
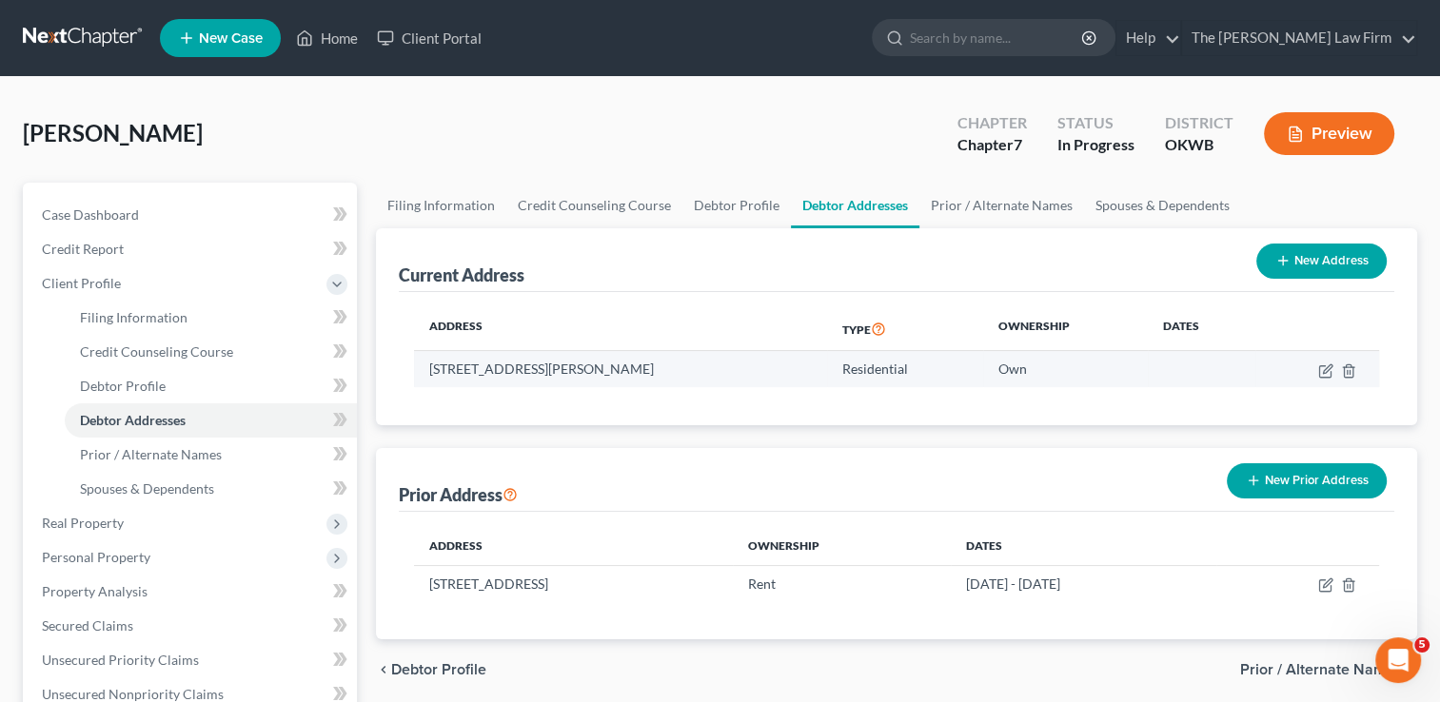
copy td "[STREET_ADDRESS][PERSON_NAME]"
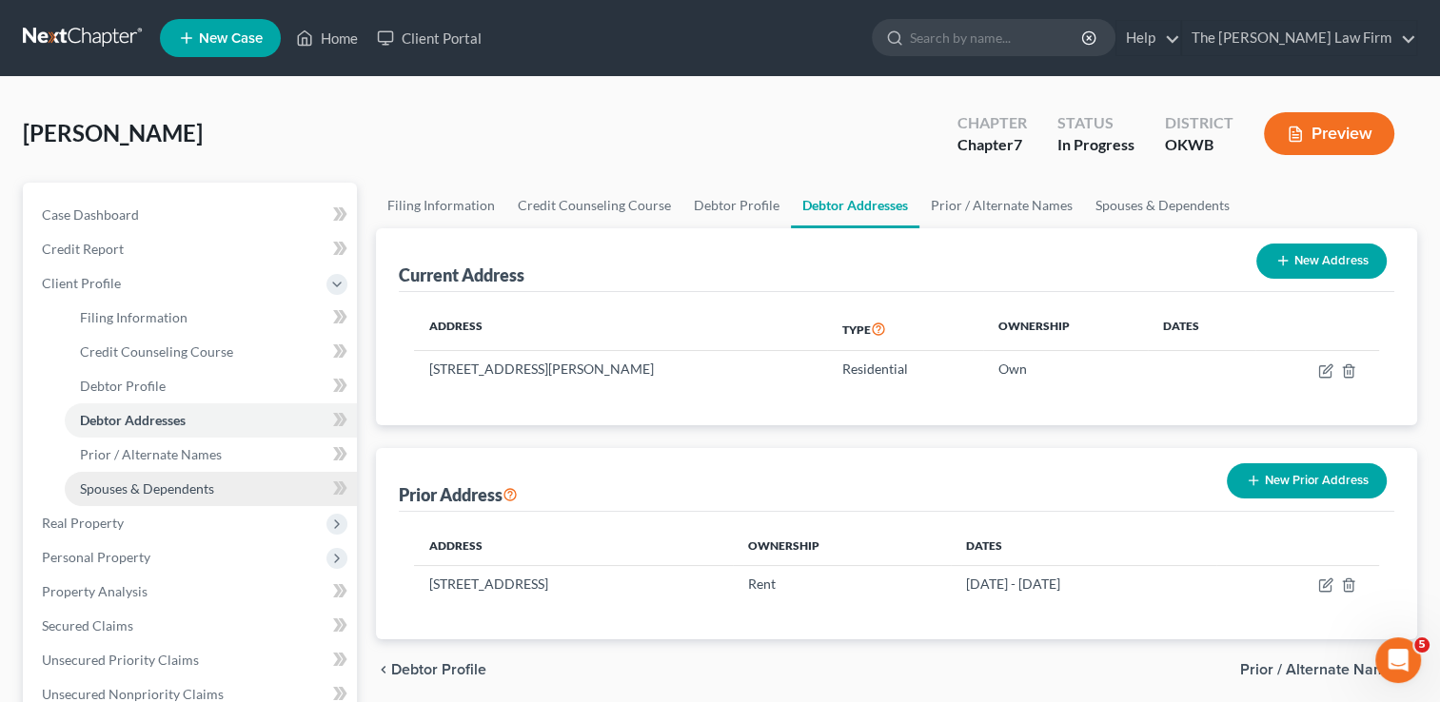
click at [131, 485] on span "Spouses & Dependents" at bounding box center [147, 489] width 134 height 16
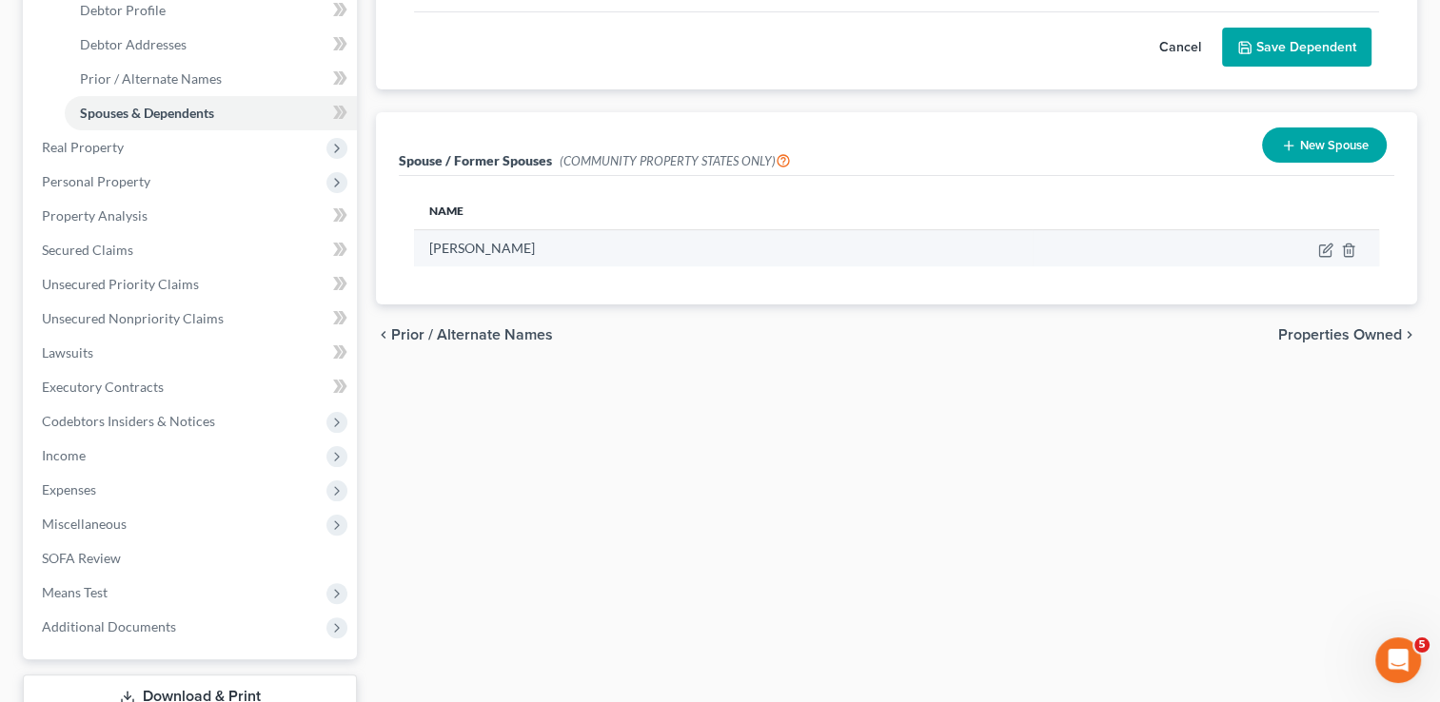
scroll to position [381, 0]
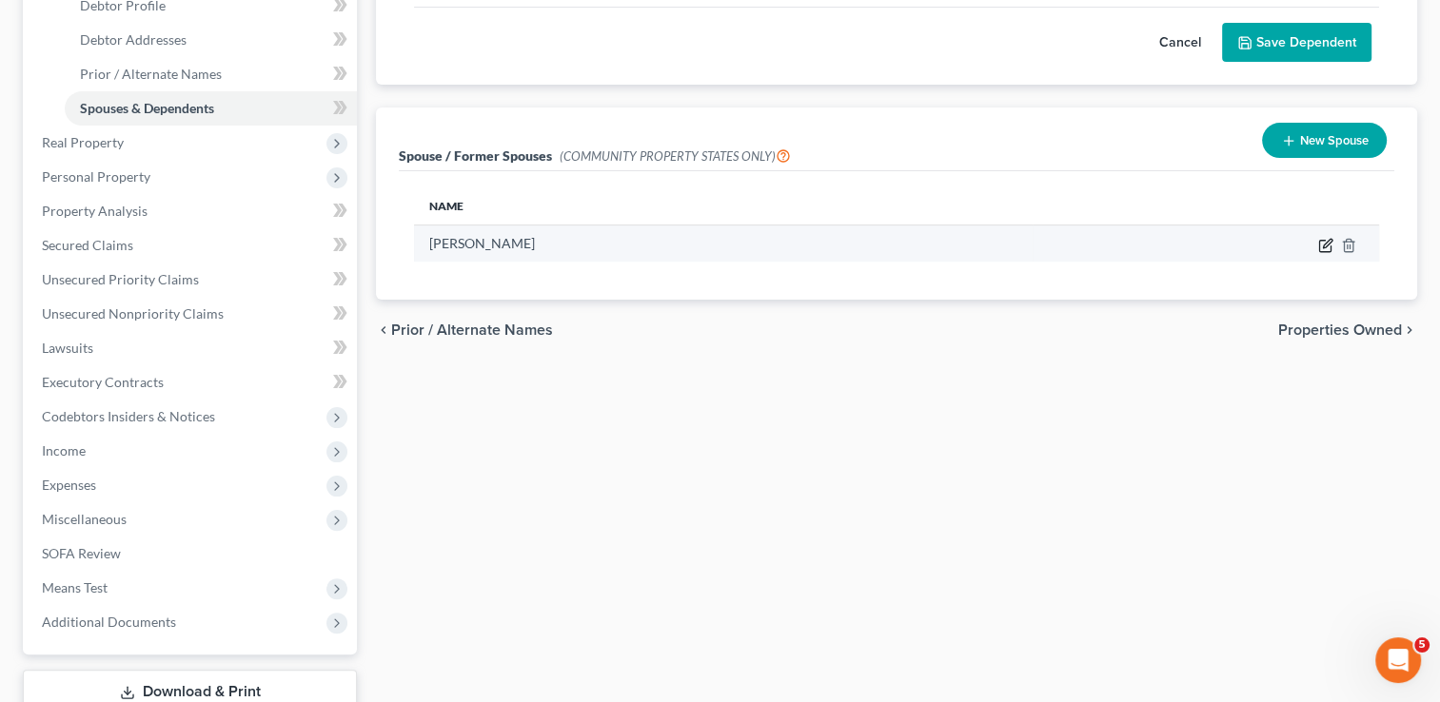
click at [1321, 245] on icon "button" at bounding box center [1325, 245] width 15 height 15
select select "6"
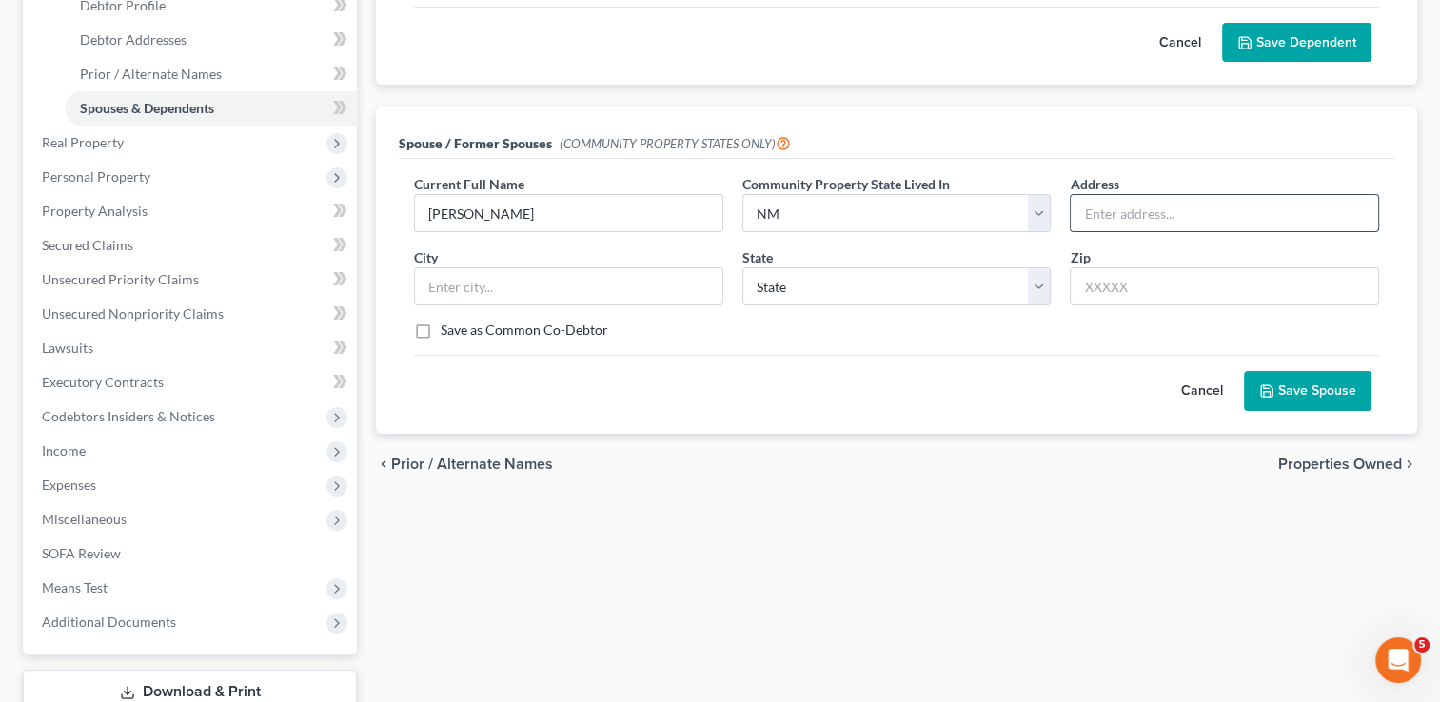
paste input "[STREET_ADDRESS][PERSON_NAME]"
type input "[STREET_ADDRESS][PERSON_NAME]"
click at [1165, 286] on input "text" at bounding box center [1224, 286] width 309 height 38
type input "74852"
click at [1055, 331] on div "Save as Common Co-Debtor" at bounding box center [896, 330] width 965 height 19
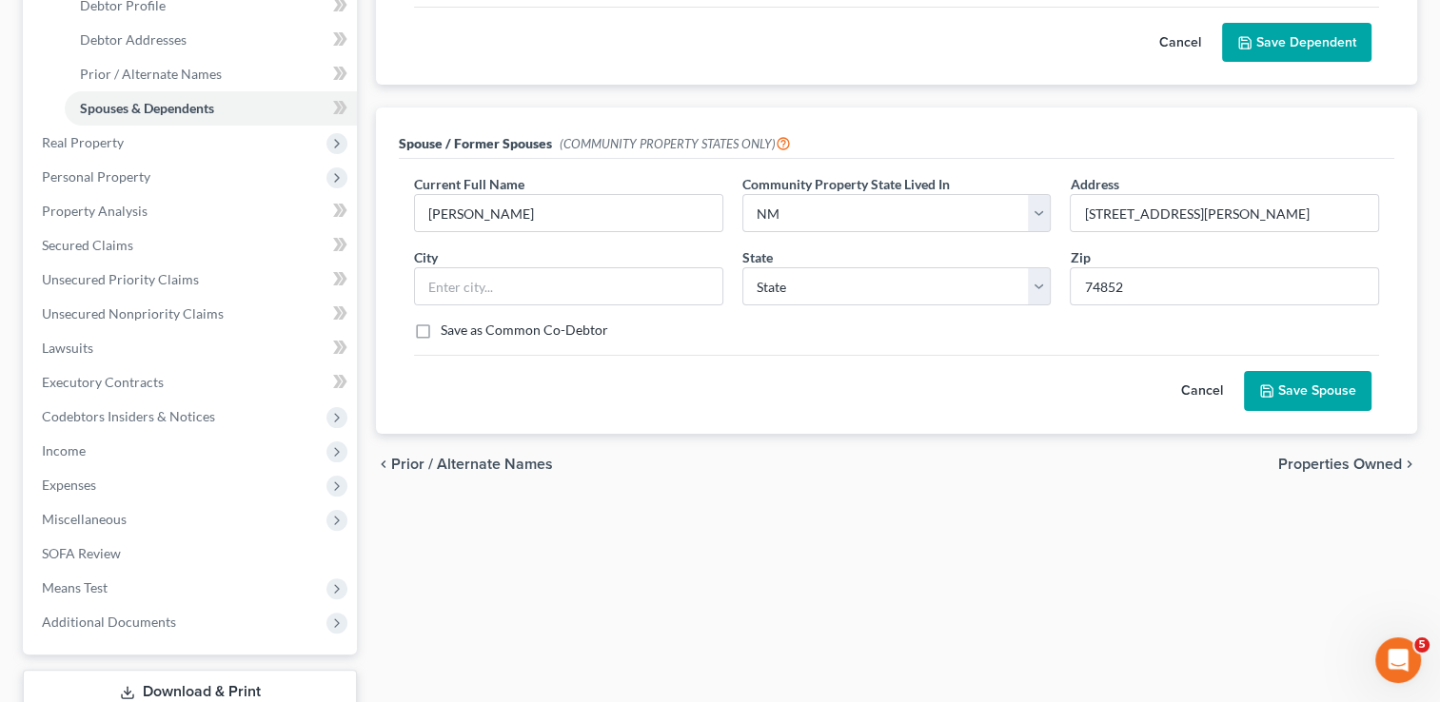
type input "Macomb"
select select "37"
drag, startPoint x: 1330, startPoint y: 212, endPoint x: 1208, endPoint y: 212, distance: 121.8
click at [1208, 212] on input "[STREET_ADDRESS][PERSON_NAME]" at bounding box center [1224, 213] width 307 height 36
type input "[STREET_ADDRESS][PERSON_NAME]"
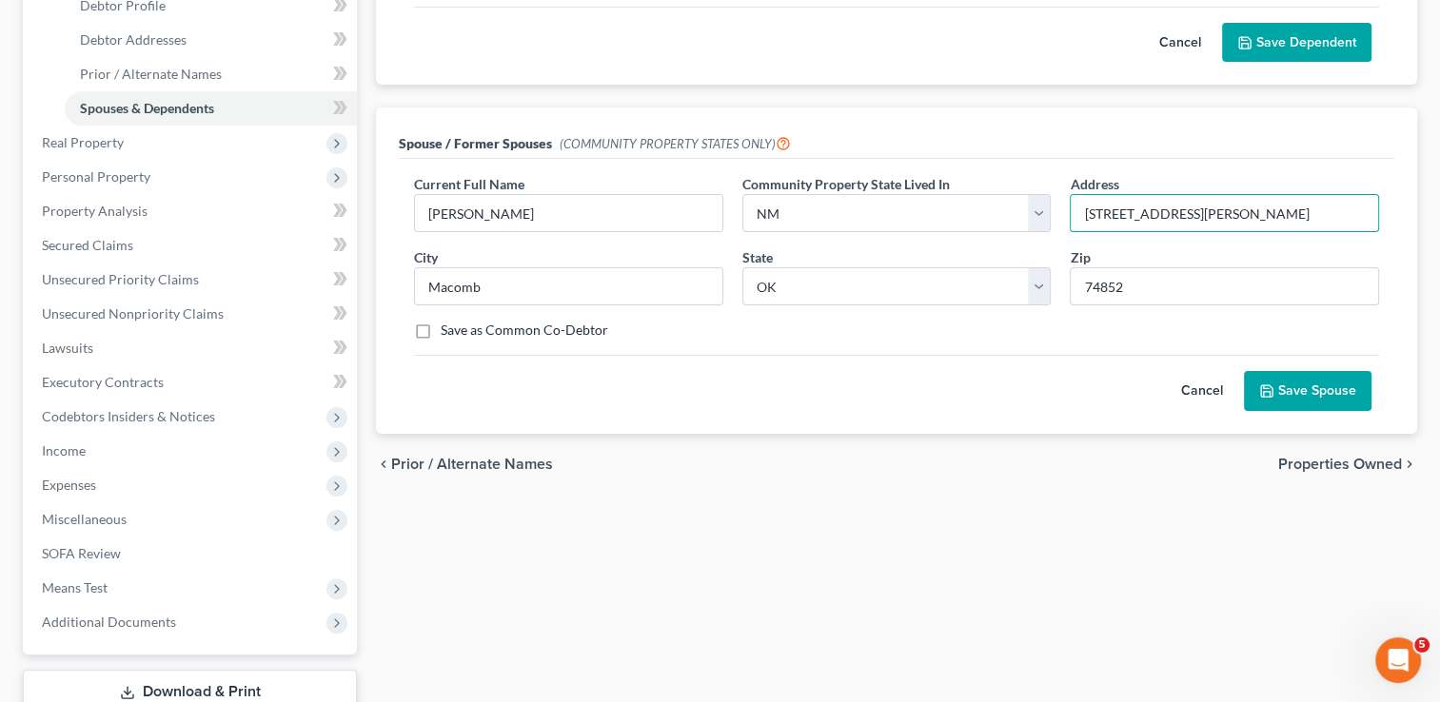
click at [933, 363] on div "Cancel Save Spouse" at bounding box center [896, 383] width 965 height 56
click at [1299, 385] on button "Save Spouse" at bounding box center [1308, 391] width 128 height 40
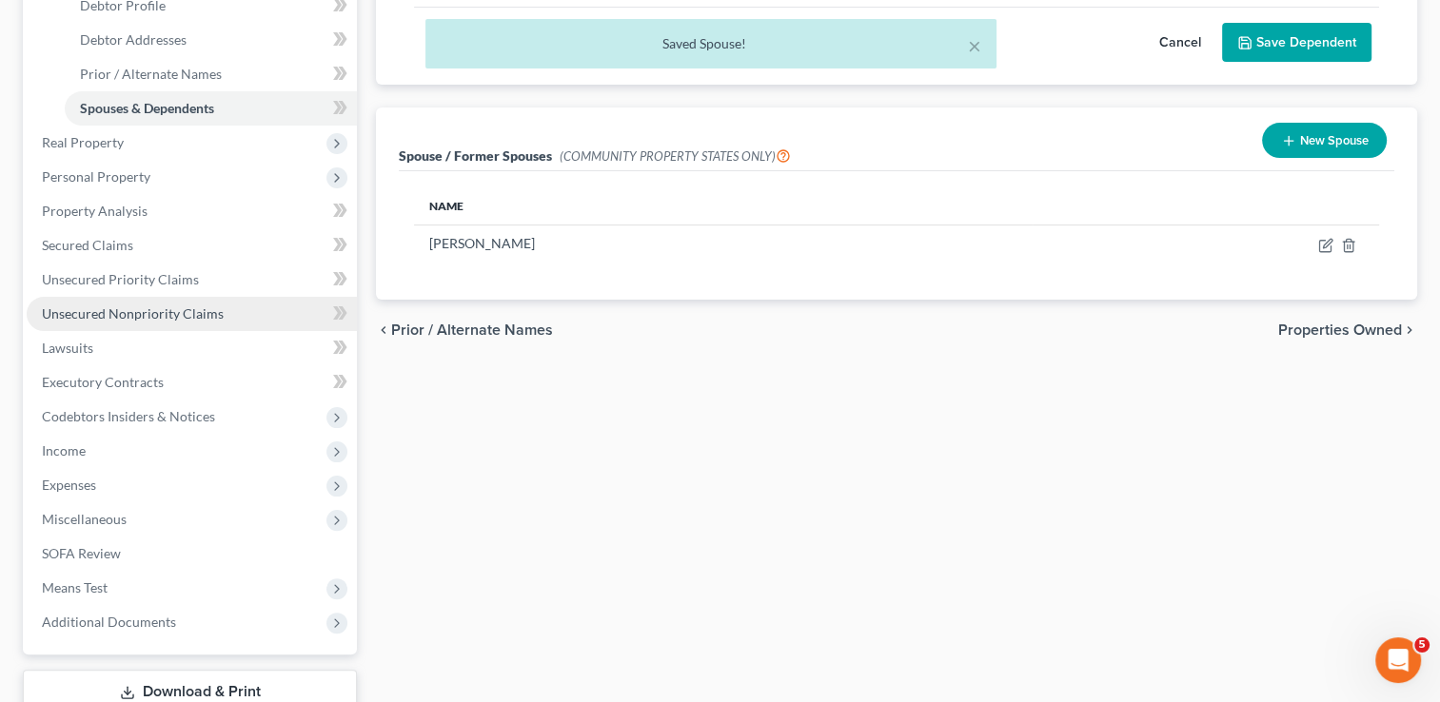
click at [168, 309] on span "Unsecured Nonpriority Claims" at bounding box center [133, 314] width 182 height 16
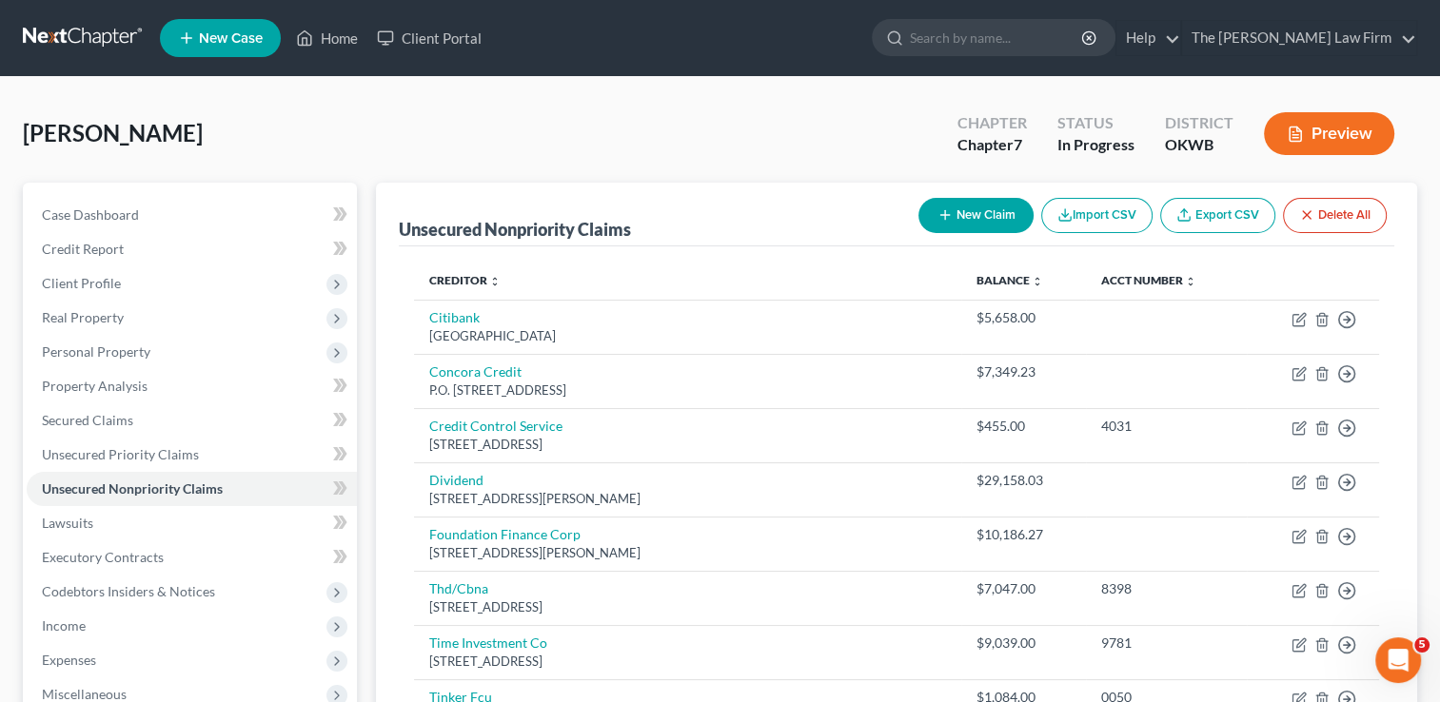
click at [983, 210] on button "New Claim" at bounding box center [975, 215] width 115 height 35
select select "0"
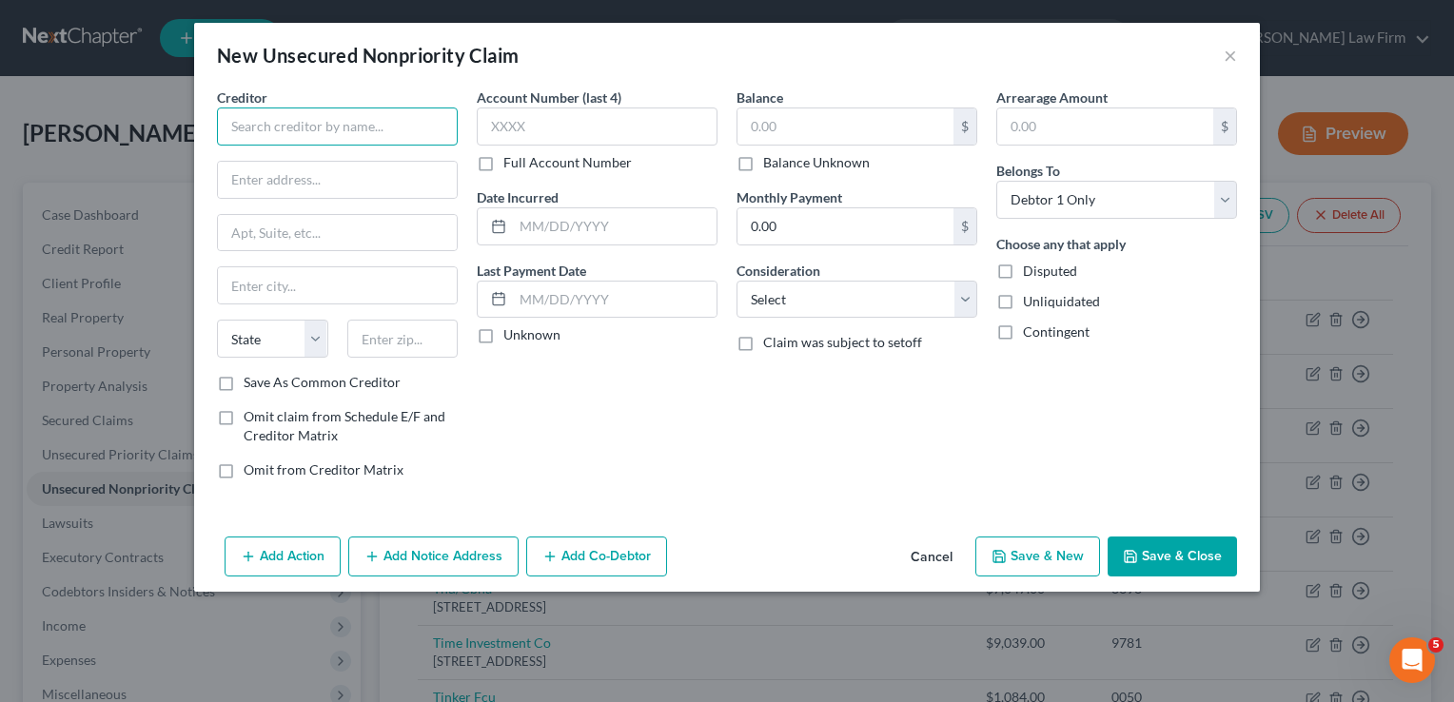
click at [291, 128] on input "text" at bounding box center [337, 127] width 241 height 38
type input "[PERSON_NAME]"
click at [316, 177] on input "text" at bounding box center [337, 180] width 239 height 36
paste input "[STREET_ADDRESS][PERSON_NAME]"
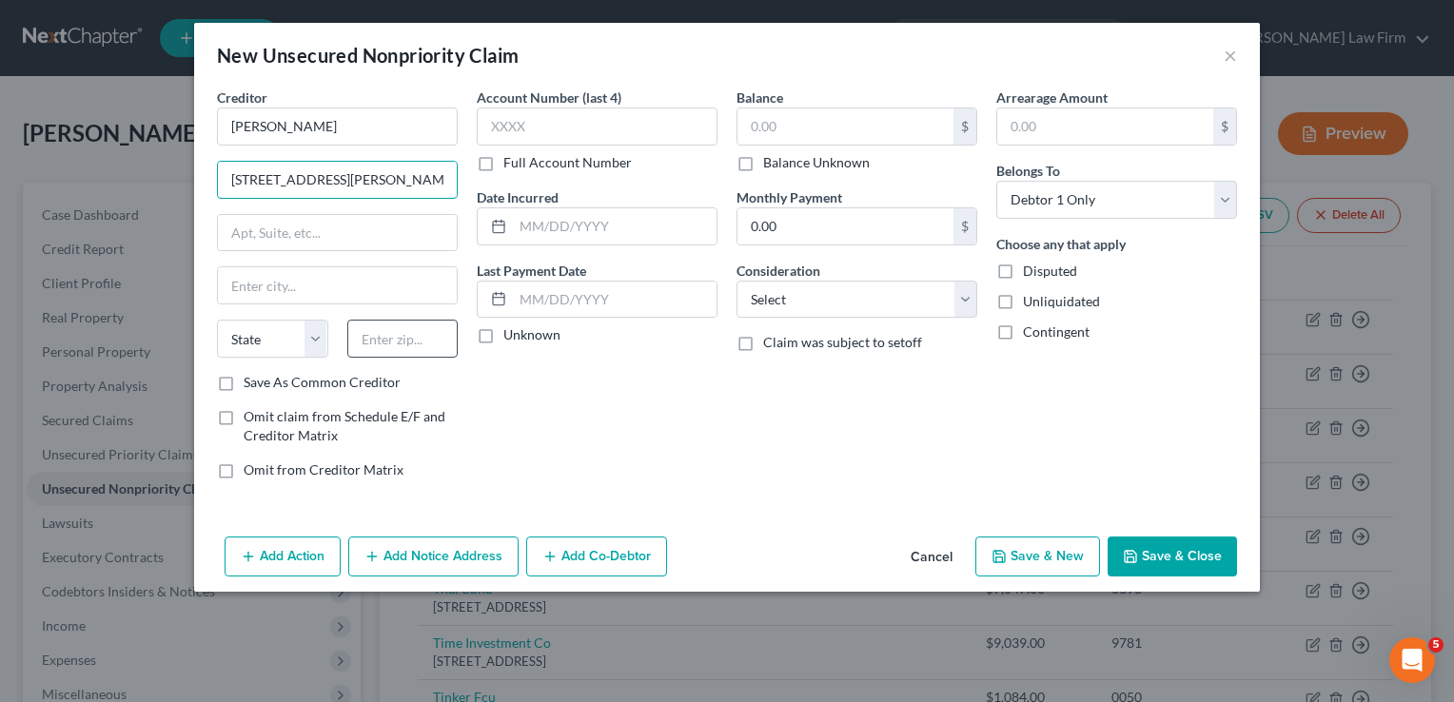
scroll to position [0, 27]
type input "[STREET_ADDRESS][PERSON_NAME]"
click at [402, 333] on input "text" at bounding box center [402, 339] width 111 height 38
type input "74852"
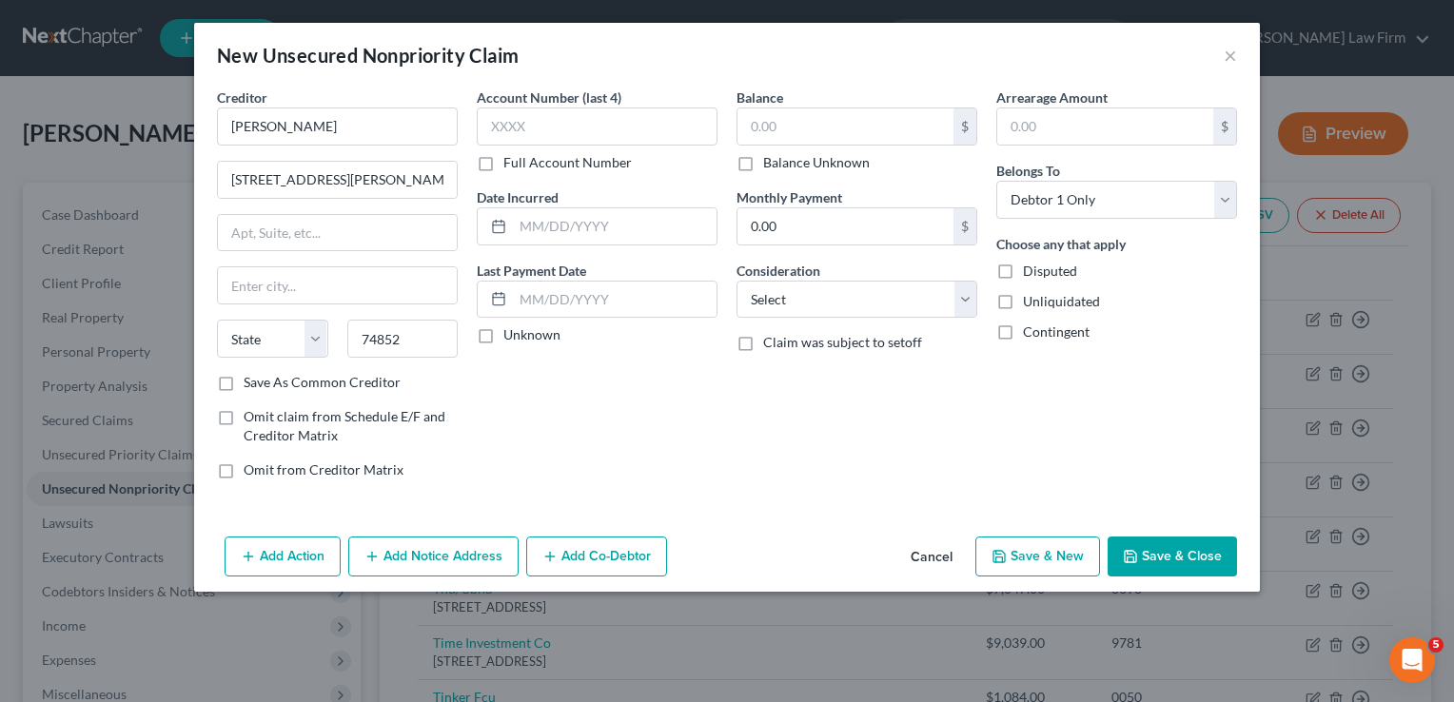
click at [898, 395] on div "Balance $ Balance Unknown Balance Undetermined $ Balance Unknown Monthly Paymen…" at bounding box center [857, 291] width 260 height 407
type input "Macomb"
select select "37"
drag, startPoint x: 352, startPoint y: 177, endPoint x: 613, endPoint y: 235, distance: 267.2
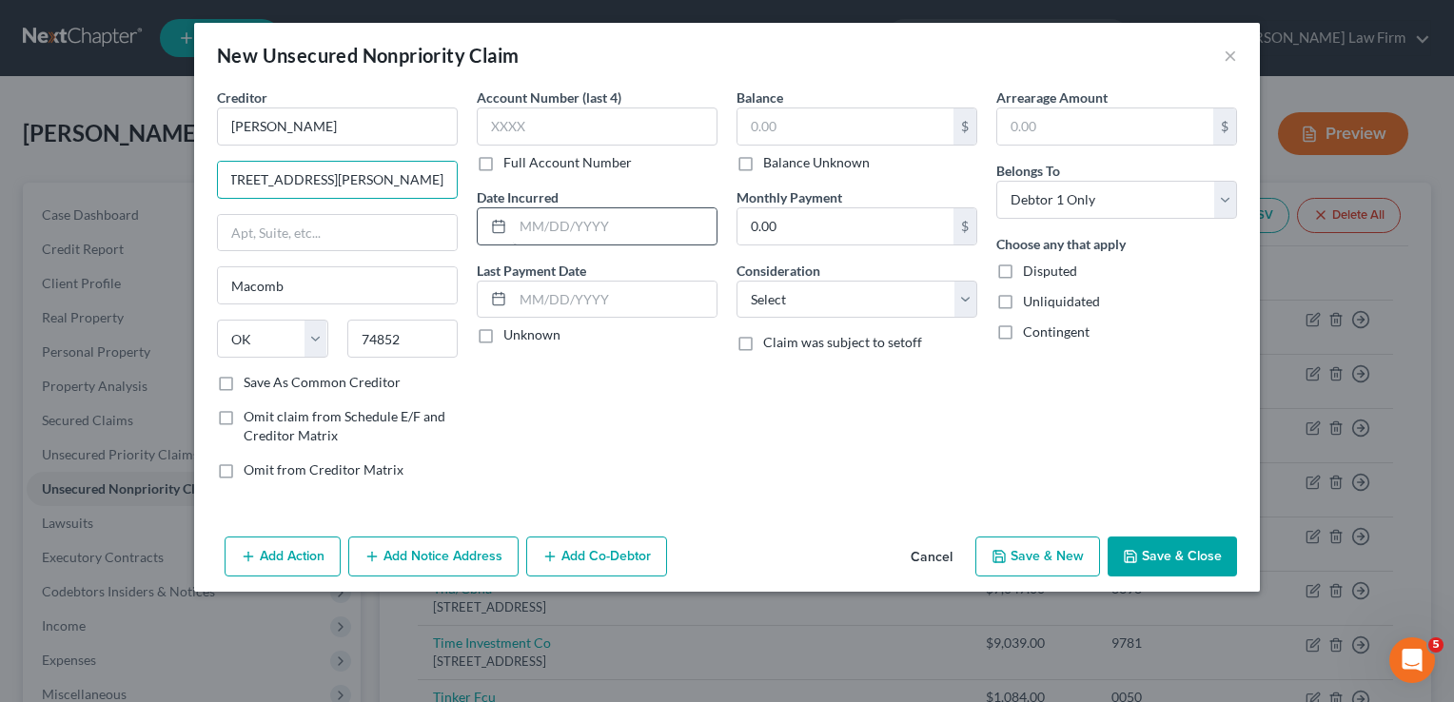
click at [605, 222] on div "Creditor * [PERSON_NAME] [STREET_ADDRESS][PERSON_NAME] Macomb State [US_STATE] …" at bounding box center [726, 291] width 1039 height 407
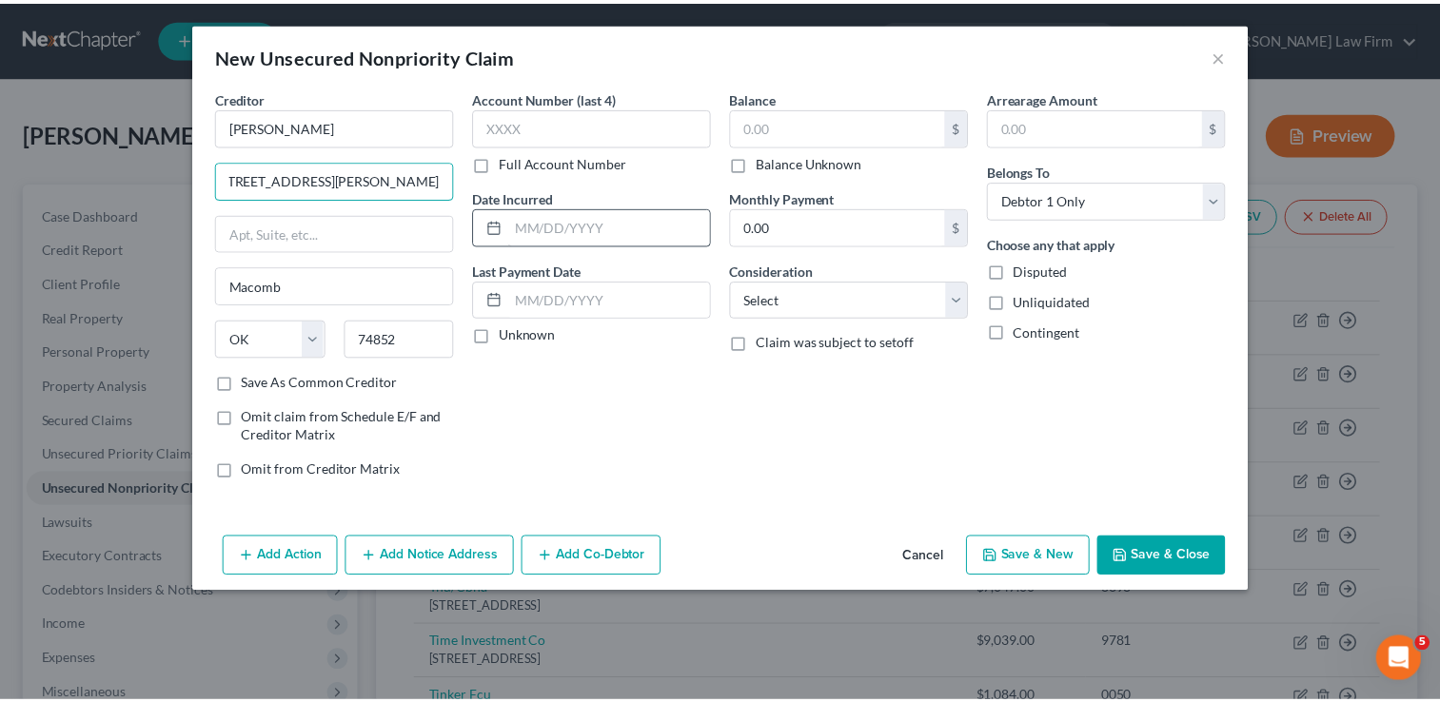
scroll to position [0, 0]
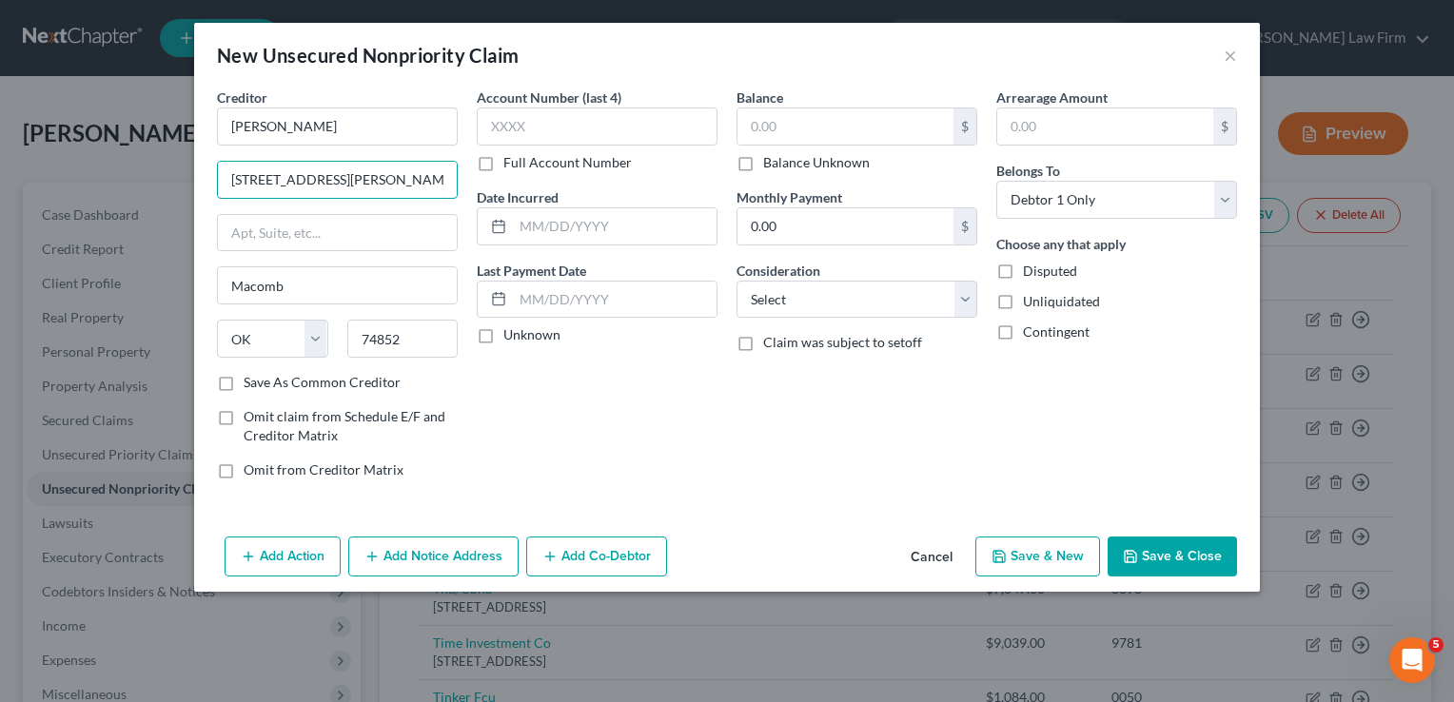
type input "[STREET_ADDRESS][PERSON_NAME]"
drag, startPoint x: 745, startPoint y: 159, endPoint x: 777, endPoint y: 179, distance: 37.2
click at [763, 159] on label "Balance Unknown" at bounding box center [816, 162] width 107 height 19
click at [771, 159] on input "Balance Unknown" at bounding box center [777, 159] width 12 height 12
checkbox input "true"
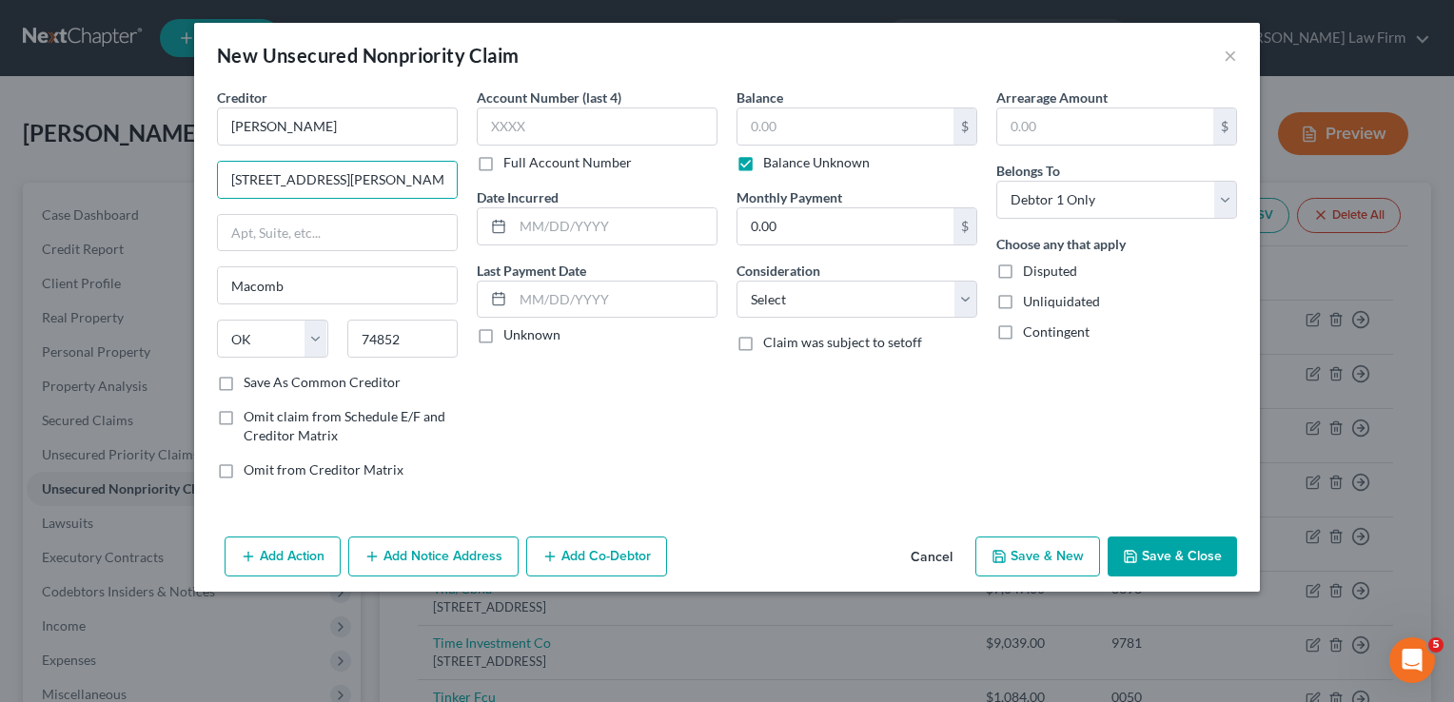
type input "0.00"
click at [1172, 554] on button "Save & Close" at bounding box center [1172, 557] width 129 height 40
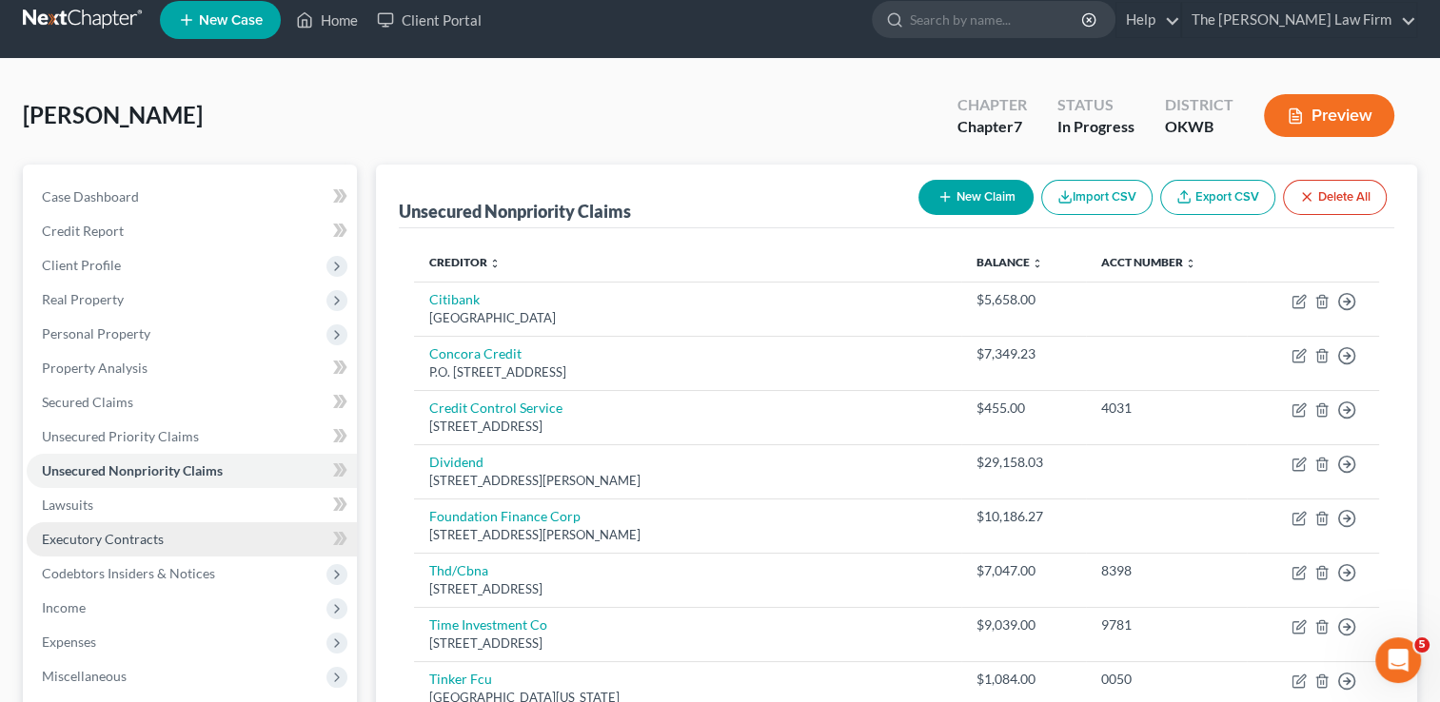
scroll to position [15, 0]
